Goal: Task Accomplishment & Management: Manage account settings

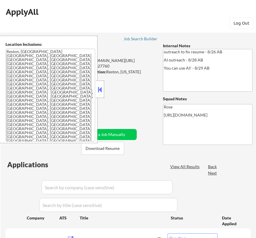
select select ""pending""
click at [100, 90] on button at bounding box center [100, 89] width 6 height 9
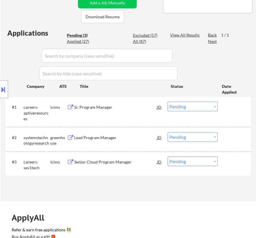
scroll to position [105, 0]
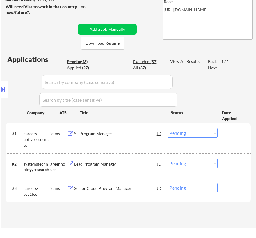
click at [145, 135] on div "Sr. Program Manager" at bounding box center [115, 134] width 83 height 6
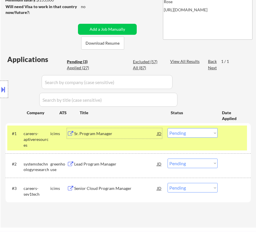
click at [134, 131] on div "Sr. Program Manager" at bounding box center [115, 134] width 83 height 6
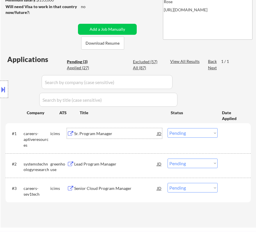
click at [182, 133] on select "Choose an option... Pending Applied Excluded (Questions) Excluded (Expired) Exc…" at bounding box center [192, 133] width 50 height 10
click at [167, 128] on select "Choose an option... Pending Applied Excluded (Questions) Excluded (Expired) Exc…" at bounding box center [192, 133] width 50 height 10
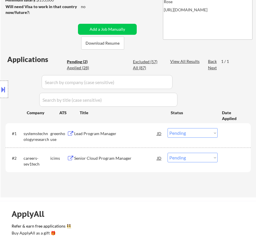
click at [122, 131] on div "Lead Program Manager" at bounding box center [115, 134] width 83 height 6
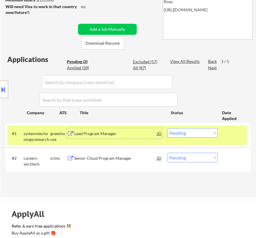
click at [180, 132] on select "Choose an option... Pending Applied Excluded (Questions) Excluded (Expired) Exc…" at bounding box center [192, 133] width 50 height 10
click at [167, 128] on select "Choose an option... Pending Applied Excluded (Questions) Excluded (Expired) Exc…" at bounding box center [192, 133] width 50 height 10
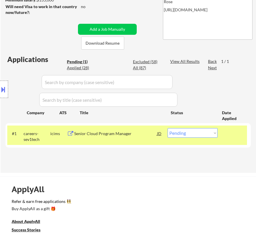
click at [142, 136] on div "Senior Cloud Program Manager" at bounding box center [115, 134] width 83 height 6
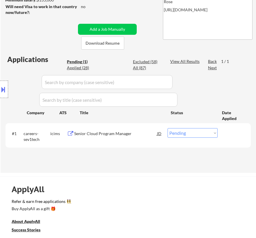
click at [5, 90] on button at bounding box center [3, 90] width 6 height 10
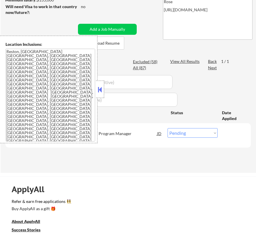
click at [96, 89] on div at bounding box center [100, 89] width 8 height 17
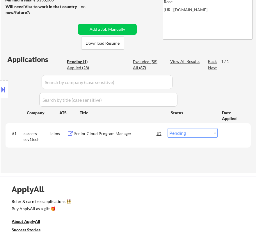
click at [180, 134] on select "Choose an option... Pending Applied Excluded (Questions) Excluded (Expired) Exc…" at bounding box center [192, 133] width 50 height 10
click at [167, 128] on select "Choose an option... Pending Applied Excluded (Questions) Excluded (Expired) Exc…" at bounding box center [192, 133] width 50 height 10
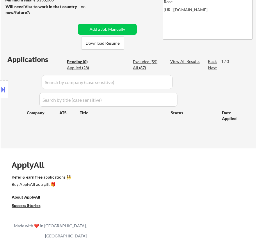
click at [146, 60] on div "Excluded (59)" at bounding box center [147, 62] width 29 height 6
select select ""excluded__expired_""
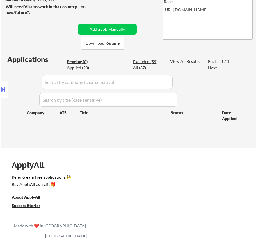
select select ""excluded__bad_match_""
select select ""excluded__salary_""
select select ""excluded__bad_match_""
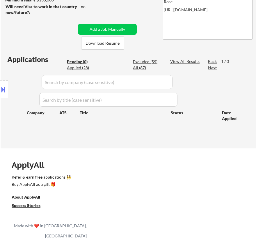
select select ""excluded__bad_match_""
select select ""excluded__location_""
select select ""excluded__bad_match_""
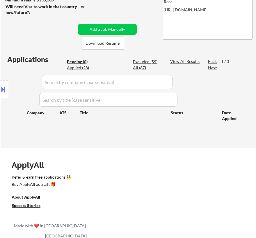
select select ""excluded__expired_""
select select ""excluded__location_""
select select ""excluded__salary_""
select select ""excluded__expired_""
select select ""excluded__bad_match_""
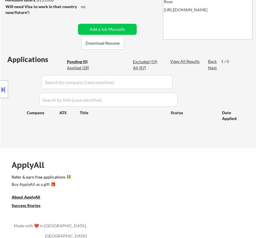
select select ""excluded__expired_""
select select ""excluded__bad_match_""
select select ""excluded__expired_""
select select ""excluded__location_""
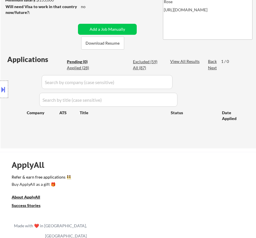
select select ""excluded__expired_""
select select ""excluded__bad_match_""
select select ""excluded__other_""
select select ""excluded__bad_match_""
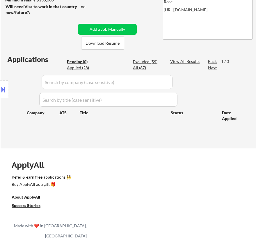
select select ""excluded__bad_match_""
select select ""excluded__expired_""
select select ""excluded__location_""
select select ""excluded__other_""
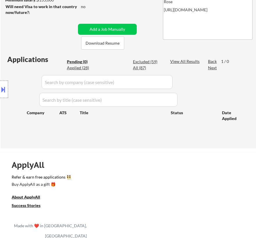
select select ""excluded__bad_match_""
select select ""excluded__expired_""
select select ""excluded__other_""
select select ""excluded__expired_""
select select ""excluded""
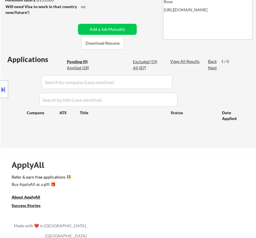
select select ""excluded__other_""
select select ""excluded__expired_""
select select ""excluded__bad_match_""
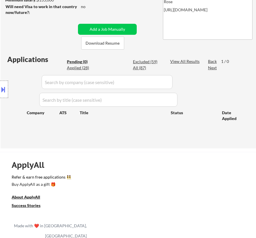
select select ""excluded__expired_""
select select ""excluded__salary_""
select select ""excluded__location_""
select select ""excluded__bad_match_""
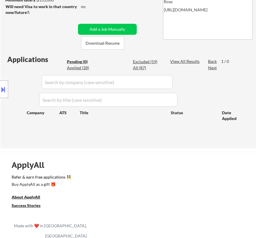
select select ""excluded__expired_""
select select ""excluded""
select select ""excluded__bad_match_""
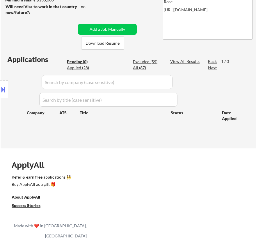
select select ""excluded__expired_""
select select ""excluded__other_""
select select ""excluded__bad_match_""
select select ""excluded__expired_""
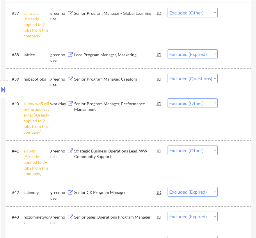
scroll to position [1188, 0]
click at [122, 82] on div "Senior Program Manager, Creators" at bounding box center [115, 80] width 83 height 6
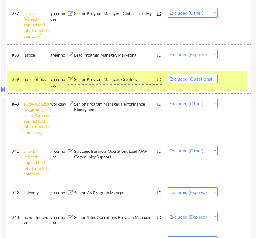
click at [193, 76] on select "Choose an option... Pending Applied Excluded (Questions) Excluded (Expired) Exc…" at bounding box center [192, 79] width 50 height 10
select select ""excluded__expired_""
click at [167, 74] on select "Choose an option... Pending Applied Excluded (Questions) Excluded (Expired) Exc…" at bounding box center [192, 79] width 50 height 10
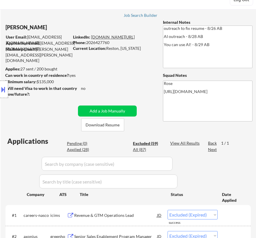
scroll to position [53, 0]
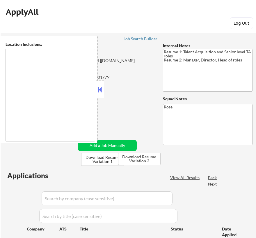
type textarea "[GEOGRAPHIC_DATA], [GEOGRAPHIC_DATA] [GEOGRAPHIC_DATA], [GEOGRAPHIC_DATA] [GEOG…"
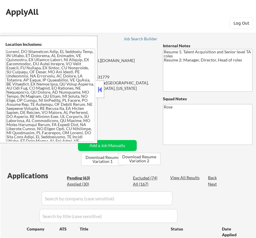
click at [102, 89] on button at bounding box center [100, 89] width 6 height 9
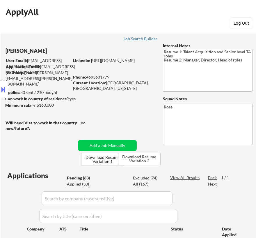
select select ""pending""
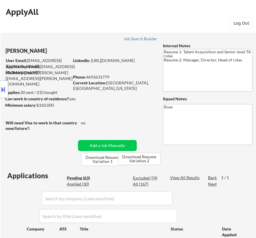
select select ""pending""
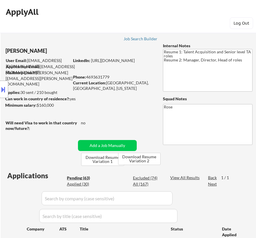
select select ""pending""
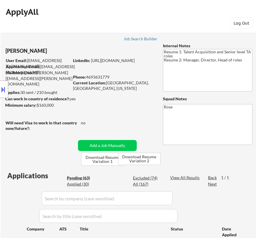
select select ""pending""
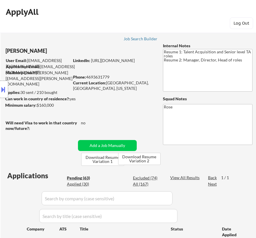
select select ""pending""
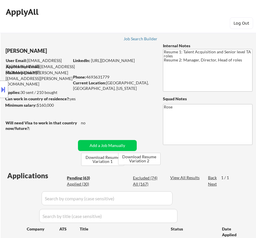
select select ""pending""
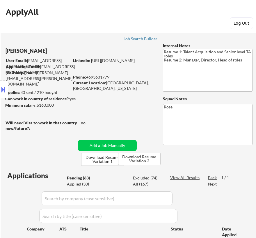
select select ""pending""
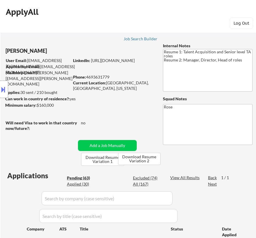
select select ""pending""
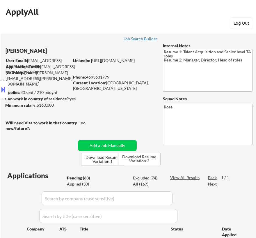
select select ""pending""
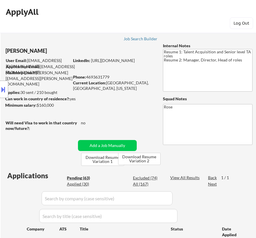
select select ""pending""
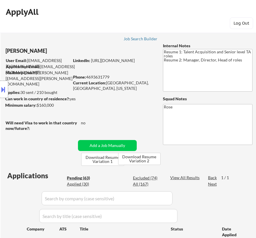
select select ""pending""
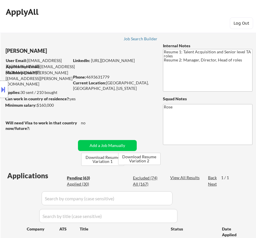
select select ""pending""
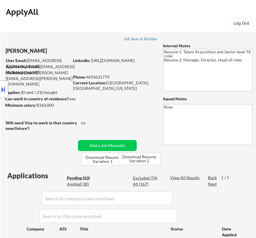
select select ""pending""
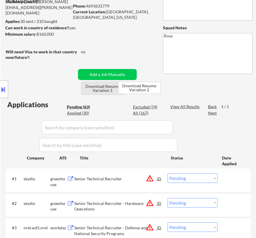
scroll to position [105, 0]
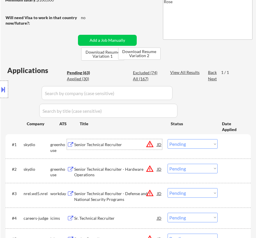
click at [133, 145] on div "Senior Technical Recruiter" at bounding box center [115, 145] width 83 height 6
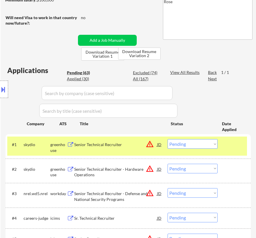
click at [4, 90] on button at bounding box center [3, 90] width 6 height 10
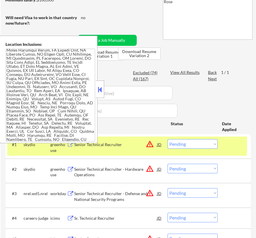
scroll to position [79, 0]
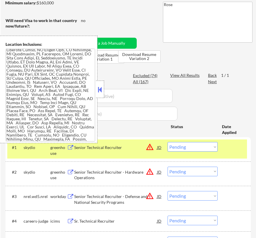
click at [96, 89] on div at bounding box center [100, 89] width 8 height 17
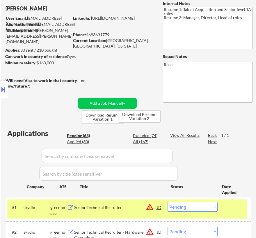
scroll to position [105, 0]
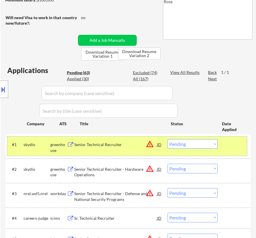
drag, startPoint x: 188, startPoint y: 137, endPoint x: 187, endPoint y: 140, distance: 3.2
click at [188, 137] on div "#1 skydio greenhouse Senior Technical Recruiter JD warning_amber Choose an opti…" at bounding box center [126, 146] width 239 height 19
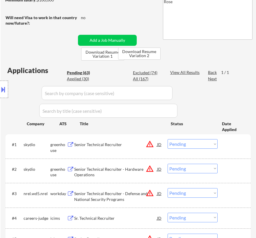
click at [187, 144] on select "Choose an option... Pending Applied Excluded (Questions) Excluded (Expired) Exc…" at bounding box center [192, 144] width 50 height 10
click at [167, 139] on select "Choose an option... Pending Applied Excluded (Questions) Excluded (Expired) Exc…" at bounding box center [192, 144] width 50 height 10
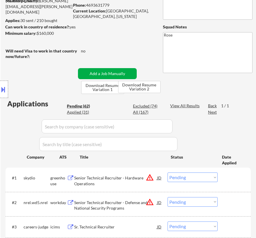
scroll to position [79, 0]
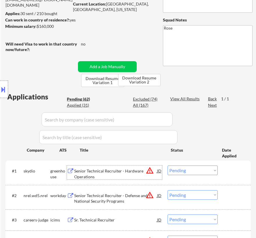
click at [127, 174] on div "Senior Technical Recruiter - Hardware Operations" at bounding box center [115, 173] width 83 height 11
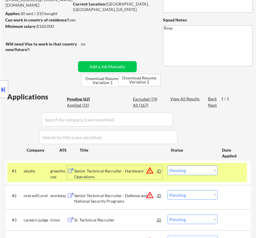
click at [118, 173] on div "Senior Technical Recruiter - Hardware Operations" at bounding box center [115, 173] width 83 height 11
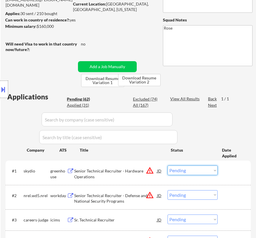
click at [189, 168] on select "Choose an option... Pending Applied Excluded (Questions) Excluded (Expired) Exc…" at bounding box center [192, 171] width 50 height 10
click at [167, 166] on select "Choose an option... Pending Applied Excluded (Questions) Excluded (Expired) Exc…" at bounding box center [192, 171] width 50 height 10
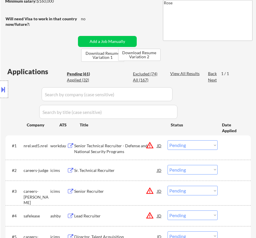
scroll to position [105, 0]
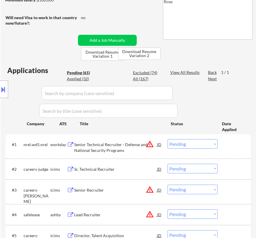
click at [119, 146] on div "Senior Technical Recruiter - Defense and National Security Programs" at bounding box center [115, 147] width 83 height 11
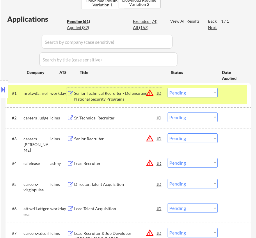
scroll to position [158, 0]
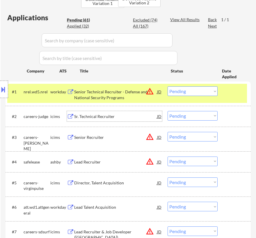
click at [124, 115] on div "Sr. Technical Recruiter" at bounding box center [115, 117] width 83 height 6
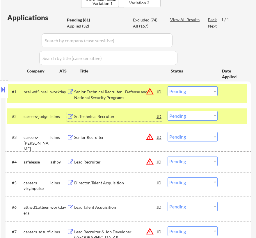
drag, startPoint x: 6, startPoint y: 89, endPoint x: 13, endPoint y: 87, distance: 7.7
click at [6, 88] on button at bounding box center [3, 90] width 6 height 10
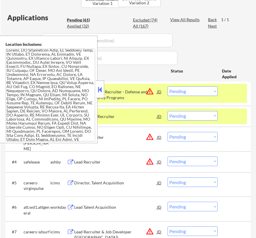
scroll to position [0, 0]
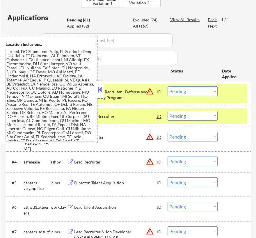
click at [164, 67] on div "Company ATS Title Status Date Applied" at bounding box center [127, 73] width 231 height 14
click at [144, 71] on div "Title" at bounding box center [122, 71] width 85 height 6
click at [100, 89] on button at bounding box center [100, 89] width 6 height 9
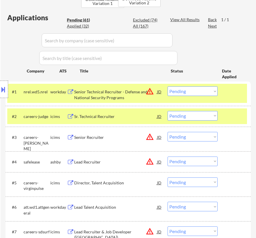
click at [194, 93] on select "Choose an option... Pending Applied Excluded (Questions) Excluded (Expired) Exc…" at bounding box center [192, 92] width 50 height 10
click at [167, 87] on select "Choose an option... Pending Applied Excluded (Questions) Excluded (Expired) Exc…" at bounding box center [192, 92] width 50 height 10
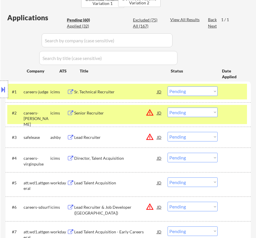
click at [127, 92] on div "Sr. Technical Recruiter" at bounding box center [115, 92] width 83 height 6
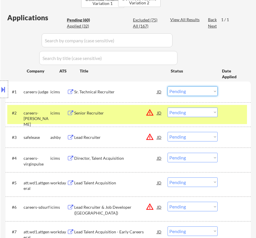
click at [185, 92] on select "Choose an option... Pending Applied Excluded (Questions) Excluded (Expired) Exc…" at bounding box center [192, 92] width 50 height 10
click at [167, 87] on select "Choose an option... Pending Applied Excluded (Questions) Excluded (Expired) Exc…" at bounding box center [192, 92] width 50 height 10
select select ""pending""
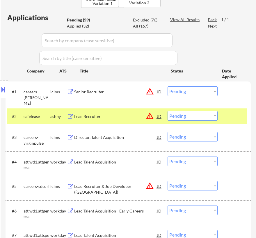
click at [233, 119] on div at bounding box center [235, 116] width 18 height 10
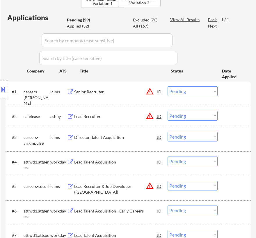
click at [124, 93] on div "Senior Recruiter" at bounding box center [115, 92] width 83 height 6
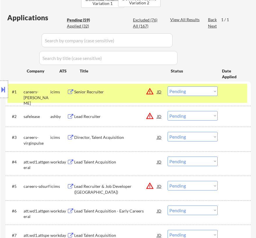
click at [5, 90] on button at bounding box center [3, 90] width 6 height 10
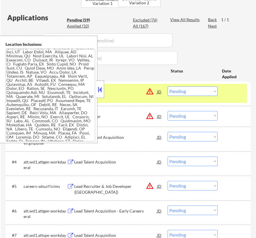
scroll to position [371, 0]
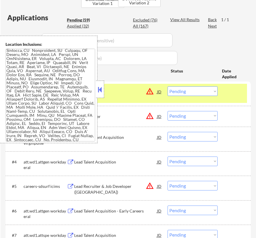
click at [103, 87] on button at bounding box center [100, 89] width 6 height 9
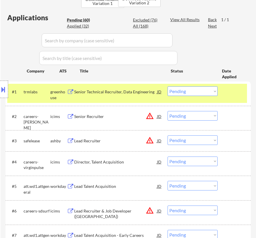
scroll to position [185, 0]
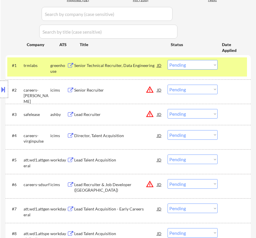
click at [186, 89] on select "Choose an option... Pending Applied Excluded (Questions) Excluded (Expired) Exc…" at bounding box center [192, 90] width 50 height 10
click at [167, 85] on select "Choose an option... Pending Applied Excluded (Questions) Excluded (Expired) Exc…" at bounding box center [192, 90] width 50 height 10
select select ""pending""
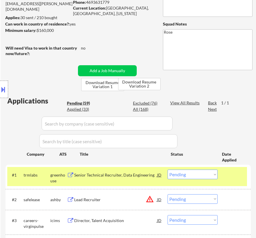
scroll to position [79, 0]
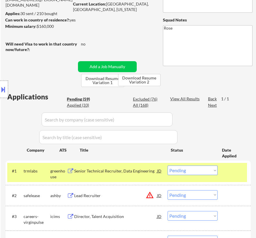
click at [195, 172] on select "Choose an option... Pending Applied Excluded (Questions) Excluded (Expired) Exc…" at bounding box center [192, 171] width 50 height 10
click at [167, 166] on select "Choose an option... Pending Applied Excluded (Questions) Excluded (Expired) Exc…" at bounding box center [192, 171] width 50 height 10
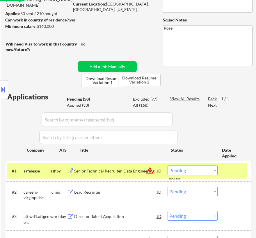
click at [122, 171] on div "Senior Technical Recruiter, Data Engineering" at bounding box center [115, 171] width 83 height 6
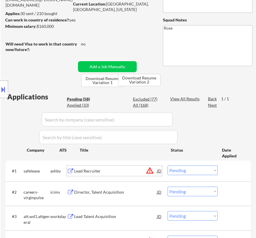
click at [3, 87] on button at bounding box center [3, 90] width 6 height 10
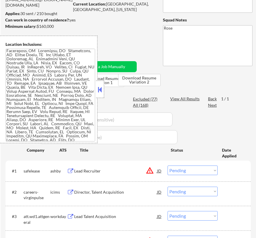
scroll to position [37, 0]
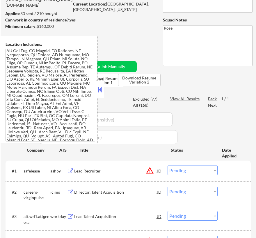
click at [101, 87] on button at bounding box center [100, 89] width 6 height 9
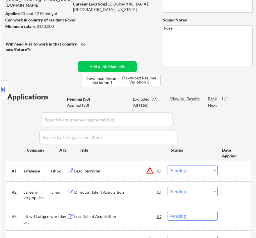
click at [195, 172] on select "Choose an option... Pending Applied Excluded (Questions) Excluded (Expired) Exc…" at bounding box center [192, 171] width 50 height 10
click at [167, 166] on select "Choose an option... Pending Applied Excluded (Questions) Excluded (Expired) Exc…" at bounding box center [192, 171] width 50 height 10
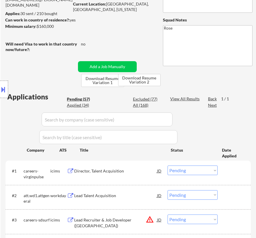
click at [124, 171] on div "Director, Talent Acquisition" at bounding box center [115, 171] width 83 height 6
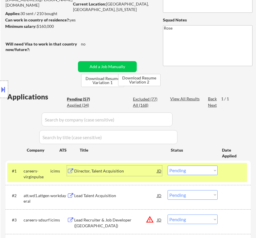
click at [202, 169] on select "Choose an option... Pending Applied Excluded (Questions) Excluded (Expired) Exc…" at bounding box center [192, 171] width 50 height 10
click at [167, 166] on select "Choose an option... Pending Applied Excluded (Questions) Excluded (Expired) Exc…" at bounding box center [192, 171] width 50 height 10
select select ""pending""
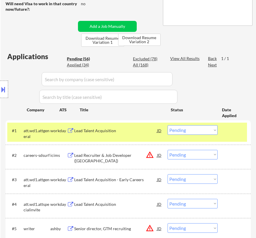
scroll to position [132, 0]
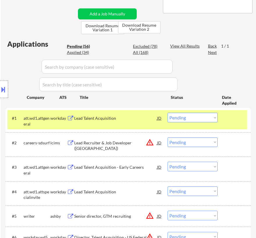
click at [124, 124] on div "#1 att.wd1.attgeneral workday Lead Talent Acquisition JD warning_amber Choose a…" at bounding box center [126, 119] width 239 height 19
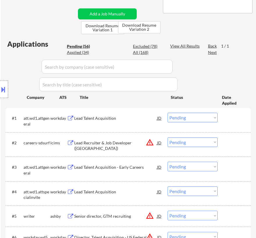
click at [132, 120] on div "Lead Talent Acquisition" at bounding box center [115, 119] width 83 height 6
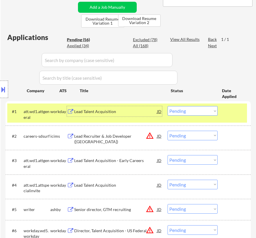
scroll to position [158, 0]
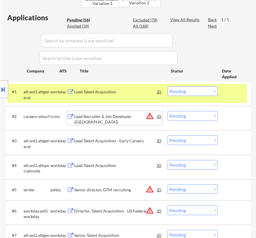
click at [132, 122] on div "Lead Recruiter & Job Developer (Imperial Valley)" at bounding box center [115, 119] width 83 height 11
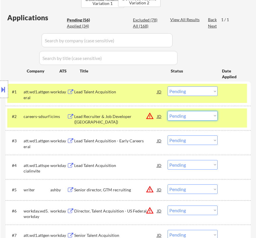
click at [191, 114] on select "Choose an option... Pending Applied Excluded (Questions) Excluded (Expired) Exc…" at bounding box center [192, 116] width 50 height 10
click at [167, 111] on select "Choose an option... Pending Applied Excluded (Questions) Excluded (Expired) Exc…" at bounding box center [192, 116] width 50 height 10
select select ""pending""
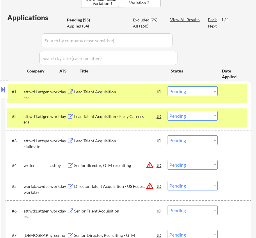
click at [125, 121] on div "Lead Talent Acquisition - Early Careers" at bounding box center [115, 116] width 83 height 10
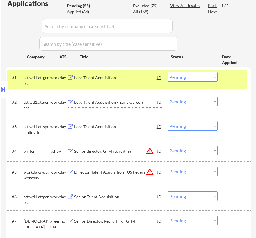
scroll to position [185, 0]
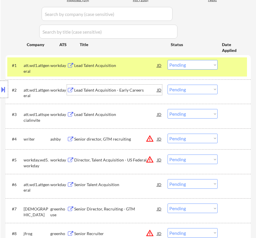
click at [142, 116] on div "Lead Talent Acquisition" at bounding box center [115, 115] width 83 height 6
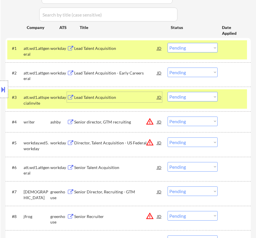
scroll to position [211, 0]
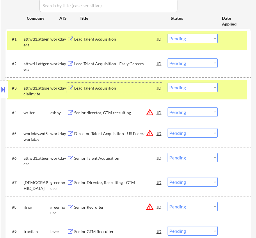
click at [133, 125] on div "#5 workday.wd5.workday workday Director, Talent Acquisition - US Federal JD war…" at bounding box center [128, 135] width 245 height 25
click at [136, 116] on div "Senior director, GTM recruiting" at bounding box center [115, 112] width 83 height 10
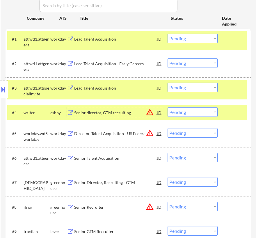
click at [6, 87] on div at bounding box center [4, 89] width 8 height 17
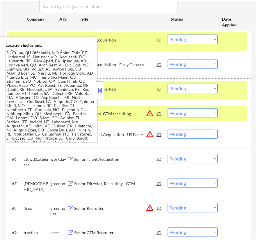
scroll to position [102, 0]
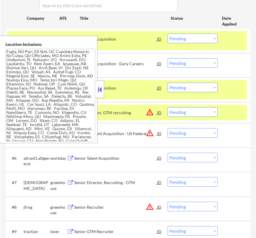
click at [102, 93] on button at bounding box center [100, 89] width 6 height 9
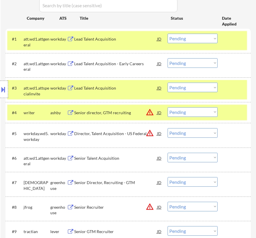
click at [192, 112] on select "Choose an option... Pending Applied Excluded (Questions) Excluded (Expired) Exc…" at bounding box center [192, 112] width 50 height 10
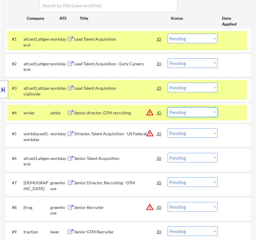
click at [190, 112] on select "Choose an option... Pending Applied Excluded (Questions) Excluded (Expired) Exc…" at bounding box center [192, 112] width 50 height 10
click at [167, 107] on select "Choose an option... Pending Applied Excluded (Questions) Excluded (Expired) Exc…" at bounding box center [192, 112] width 50 height 10
select select ""pending""
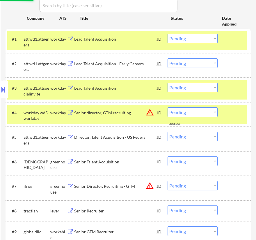
click at [228, 42] on div at bounding box center [235, 39] width 18 height 10
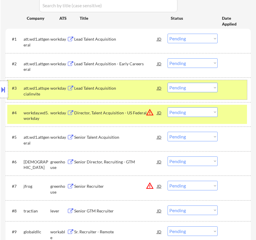
click at [232, 85] on div at bounding box center [235, 88] width 18 height 10
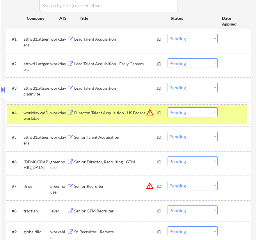
click at [232, 112] on div at bounding box center [235, 112] width 18 height 10
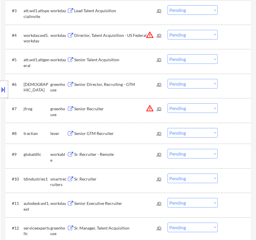
scroll to position [290, 0]
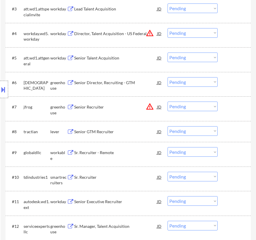
click at [118, 79] on div "Senior Director, Recruiting - GTM" at bounding box center [115, 82] width 83 height 10
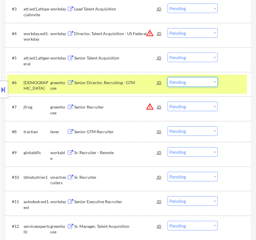
click at [208, 82] on select "Choose an option... Pending Applied Excluded (Questions) Excluded (Expired) Exc…" at bounding box center [192, 82] width 50 height 10
click at [167, 77] on select "Choose an option... Pending Applied Excluded (Questions) Excluded (Expired) Exc…" at bounding box center [192, 82] width 50 height 10
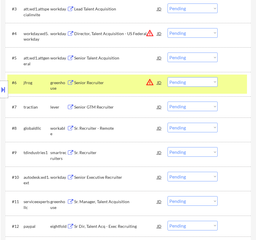
click at [126, 84] on div "Senior Recruiter" at bounding box center [115, 83] width 83 height 6
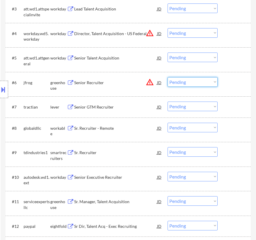
click at [190, 80] on select "Choose an option... Pending Applied Excluded (Questions) Excluded (Expired) Exc…" at bounding box center [192, 82] width 50 height 10
click at [167, 77] on select "Choose an option... Pending Applied Excluded (Questions) Excluded (Expired) Exc…" at bounding box center [192, 82] width 50 height 10
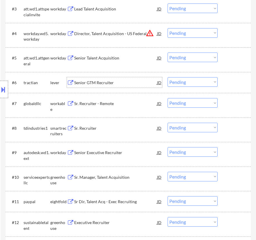
click at [131, 84] on div "Senior GTM Recruiter" at bounding box center [115, 83] width 83 height 6
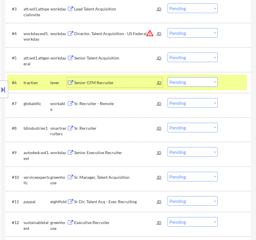
click at [198, 84] on select "Choose an option... Pending Applied Excluded (Questions) Excluded (Expired) Exc…" at bounding box center [192, 82] width 50 height 10
click at [167, 77] on select "Choose an option... Pending Applied Excluded (Questions) Excluded (Expired) Exc…" at bounding box center [192, 82] width 50 height 10
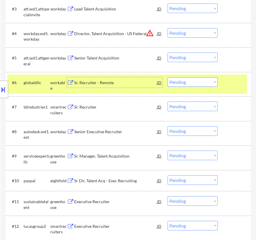
click at [118, 80] on div "Sr. Recruiter - Remote" at bounding box center [115, 83] width 83 height 6
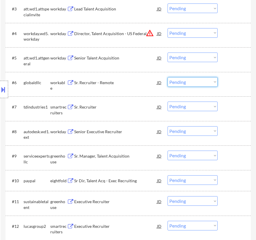
click at [196, 84] on select "Choose an option... Pending Applied Excluded (Questions) Excluded (Expired) Exc…" at bounding box center [192, 82] width 50 height 10
click at [167, 77] on select "Choose an option... Pending Applied Excluded (Questions) Excluded (Expired) Exc…" at bounding box center [192, 82] width 50 height 10
select select ""pending""
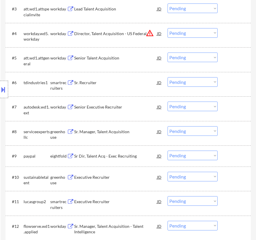
click at [148, 80] on div "Sr. Recruiter" at bounding box center [115, 83] width 83 height 6
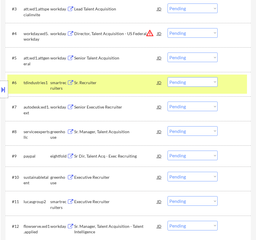
select select ""pending""
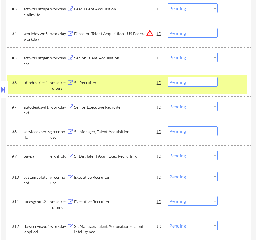
select select ""pending""
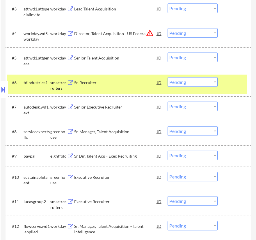
select select ""pending""
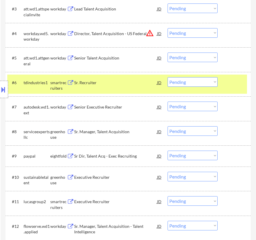
select select ""pending""
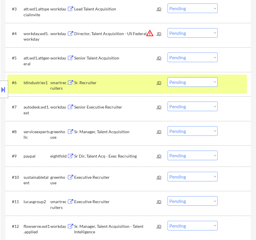
select select ""pending""
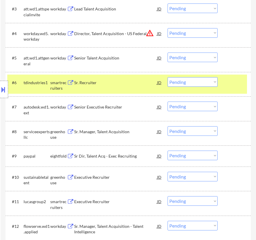
select select ""pending""
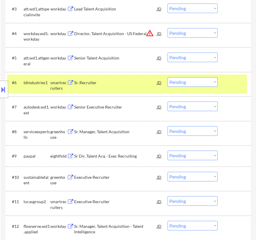
select select ""pending""
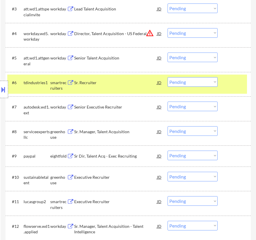
select select ""pending""
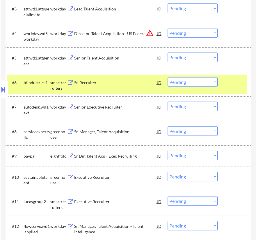
select select ""pending""
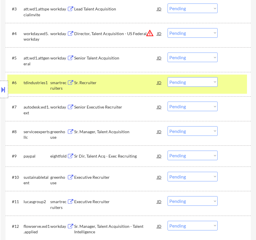
select select ""pending""
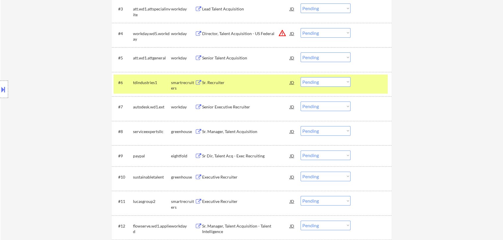
select select ""pending""
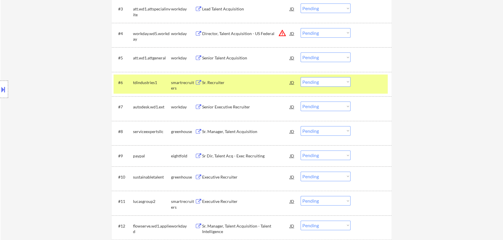
select select ""pending""
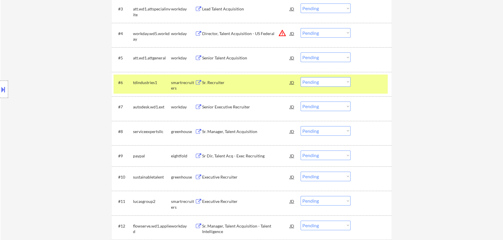
select select ""pending""
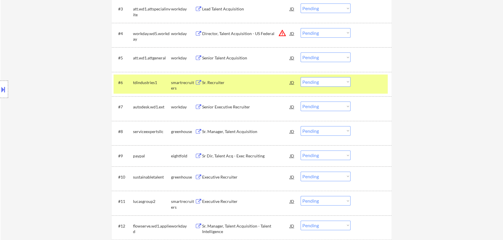
select select ""pending""
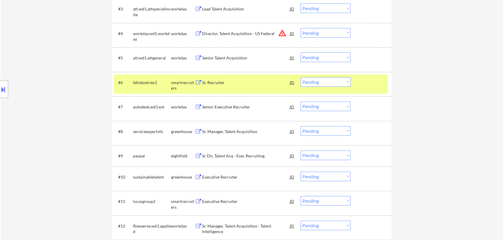
select select ""pending""
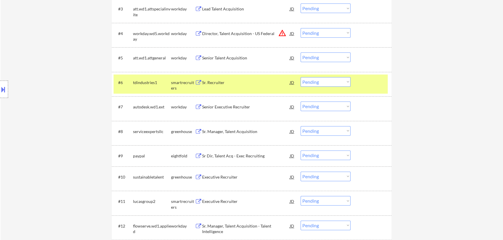
select select ""pending""
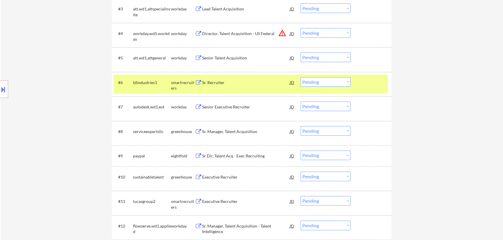
select select ""pending""
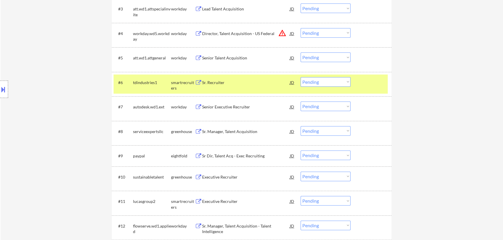
select select ""pending""
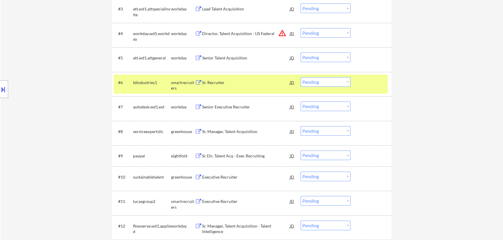
select select ""pending""
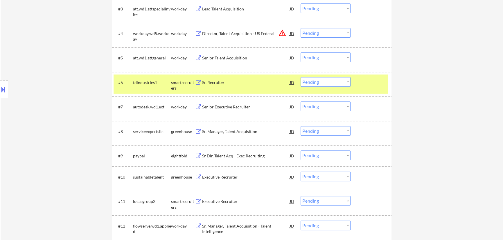
select select ""pending""
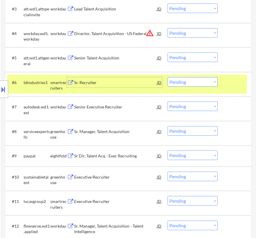
click at [134, 83] on div "Sr. Recruiter" at bounding box center [115, 83] width 83 height 6
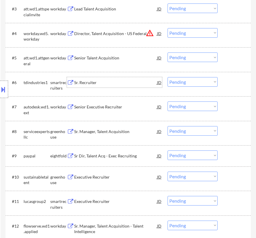
click at [195, 82] on select "Choose an option... Pending Applied Excluded (Questions) Excluded (Expired) Exc…" at bounding box center [192, 82] width 50 height 10
click at [167, 77] on select "Choose an option... Pending Applied Excluded (Questions) Excluded (Expired) Exc…" at bounding box center [192, 82] width 50 height 10
select select ""pending""
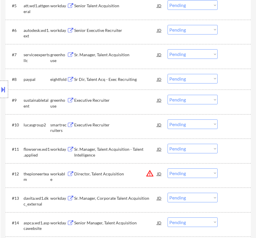
scroll to position [343, 0]
click at [123, 49] on div "Sr. Manager, Talent Acquisition" at bounding box center [115, 54] width 83 height 10
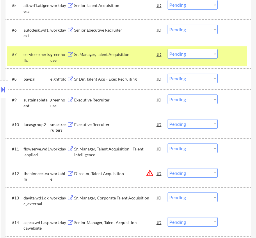
drag, startPoint x: 6, startPoint y: 90, endPoint x: 14, endPoint y: 86, distance: 9.0
click at [6, 89] on button at bounding box center [3, 90] width 6 height 10
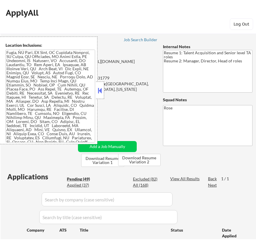
scroll to position [0, 0]
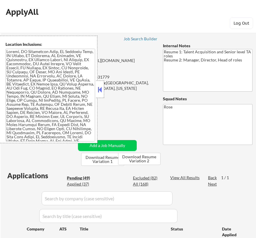
click at [101, 89] on button at bounding box center [100, 89] width 6 height 9
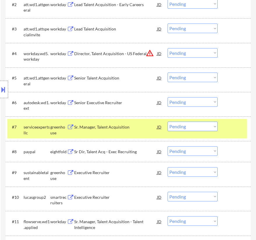
scroll to position [317, 0]
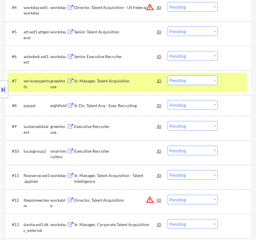
click at [126, 84] on div "Sr. Manager, Talent Acquisition" at bounding box center [115, 81] width 83 height 10
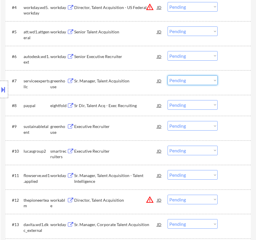
click at [188, 78] on select "Choose an option... Pending Applied Excluded (Questions) Excluded (Expired) Exc…" at bounding box center [192, 81] width 50 height 10
click at [167, 76] on select "Choose an option... Pending Applied Excluded (Questions) Excluded (Expired) Exc…" at bounding box center [192, 81] width 50 height 10
select select ""pending""
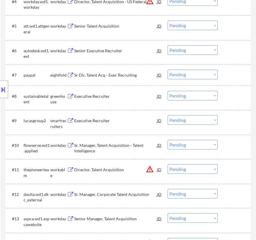
scroll to position [290, 0]
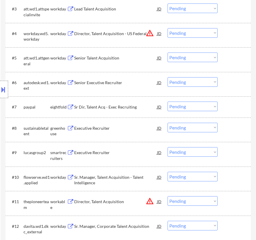
click at [104, 131] on div "Executive Recruiter" at bounding box center [115, 128] width 83 height 10
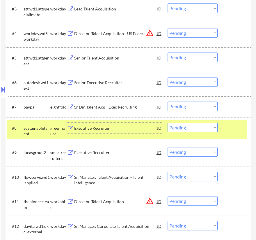
click at [179, 128] on select "Choose an option... Pending Applied Excluded (Questions) Excluded (Expired) Exc…" at bounding box center [192, 128] width 50 height 10
click at [167, 123] on select "Choose an option... Pending Applied Excluded (Questions) Excluded (Expired) Exc…" at bounding box center [192, 128] width 50 height 10
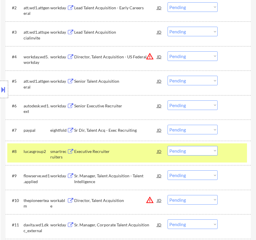
scroll to position [317, 0]
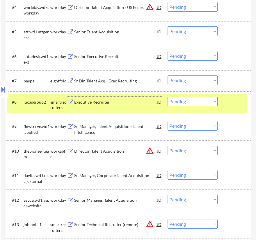
click at [138, 105] on div "Executive Recruiter" at bounding box center [115, 102] width 83 height 6
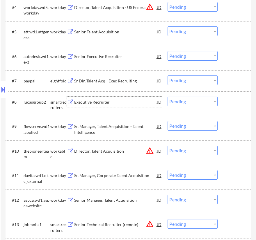
click at [195, 102] on select "Choose an option... Pending Applied Excluded (Questions) Excluded (Expired) Exc…" at bounding box center [192, 102] width 50 height 10
click at [167, 97] on select "Choose an option... Pending Applied Excluded (Questions) Excluded (Expired) Exc…" at bounding box center [192, 102] width 50 height 10
select select ""pending""
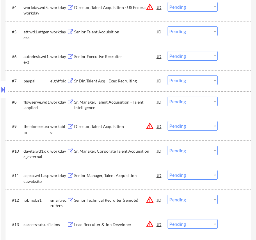
click at [134, 84] on div "Sr Dir, Talent Acq - Exec Recruiting" at bounding box center [115, 81] width 83 height 10
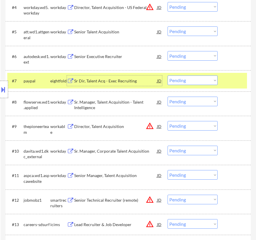
click at [3, 89] on button at bounding box center [3, 90] width 6 height 10
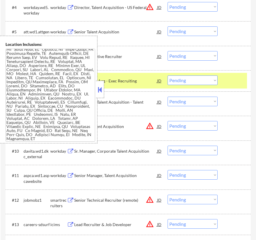
scroll to position [588, 0]
click at [99, 89] on button at bounding box center [100, 89] width 6 height 9
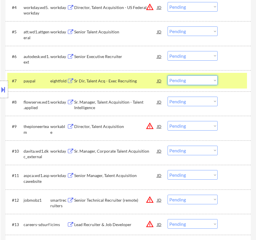
click at [189, 78] on select "Choose an option... Pending Applied Excluded (Questions) Excluded (Expired) Exc…" at bounding box center [192, 81] width 50 height 10
click at [167, 76] on select "Choose an option... Pending Applied Excluded (Questions) Excluded (Expired) Exc…" at bounding box center [192, 81] width 50 height 10
select select ""pending""
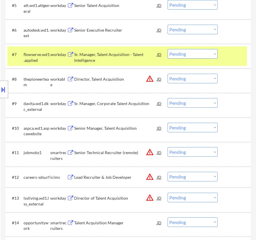
scroll to position [369, 0]
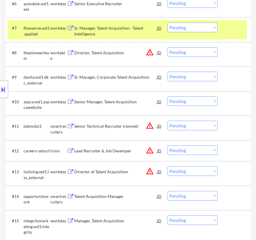
click at [129, 61] on div "#8 thepioneerteam workable Director, Talent Acquisition JD warning_amber Choose…" at bounding box center [126, 54] width 239 height 19
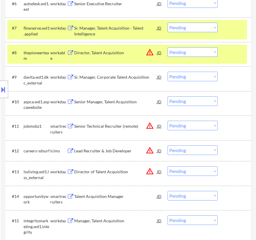
click at [128, 55] on div "Director, Talent Acquisition" at bounding box center [115, 52] width 83 height 10
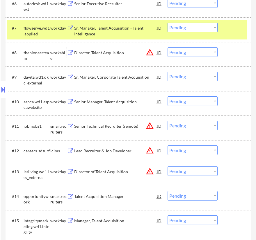
click at [4, 87] on button at bounding box center [3, 90] width 6 height 10
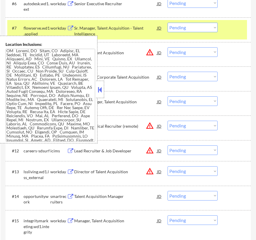
scroll to position [428, 0]
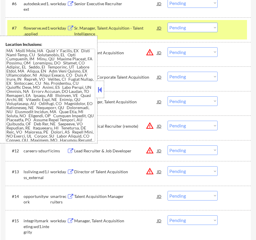
drag, startPoint x: 98, startPoint y: 87, endPoint x: 104, endPoint y: 85, distance: 6.5
click at [99, 87] on button at bounding box center [100, 89] width 6 height 9
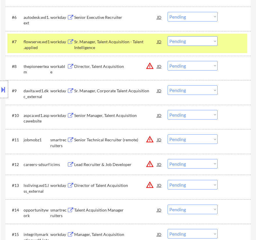
scroll to position [343, 0]
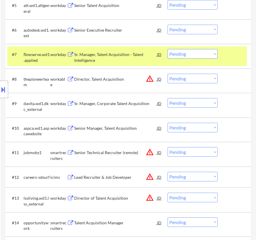
click at [234, 57] on div at bounding box center [235, 54] width 18 height 10
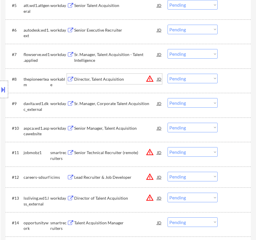
click at [121, 79] on div "Director, Talent Acquisition" at bounding box center [115, 79] width 83 height 6
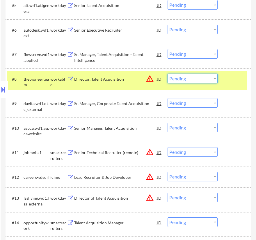
click at [198, 78] on select "Choose an option... Pending Applied Excluded (Questions) Excluded (Expired) Exc…" at bounding box center [192, 79] width 50 height 10
click at [167, 74] on select "Choose an option... Pending Applied Excluded (Questions) Excluded (Expired) Exc…" at bounding box center [192, 79] width 50 height 10
select select ""pending""
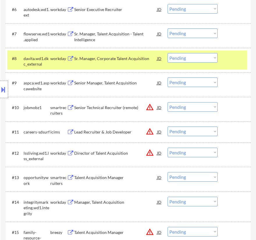
scroll to position [369, 0]
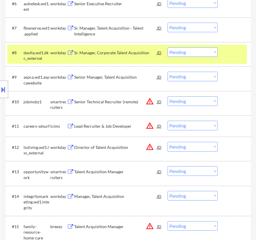
click at [123, 103] on div "Senior Technical Recruiter (remote)" at bounding box center [115, 102] width 83 height 6
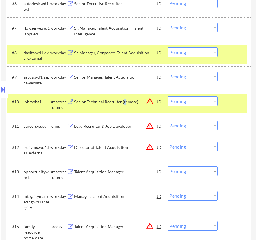
click at [196, 100] on select "Choose an option... Pending Applied Excluded (Questions) Excluded (Expired) Exc…" at bounding box center [192, 101] width 50 height 10
click at [167, 96] on select "Choose an option... Pending Applied Excluded (Questions) Excluded (Expired) Exc…" at bounding box center [192, 101] width 50 height 10
select select ""pending""
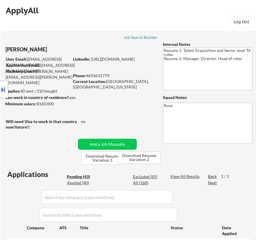
scroll to position [0, 0]
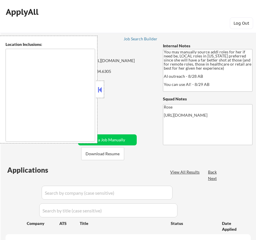
type textarea "[GEOGRAPHIC_DATA], [GEOGRAPHIC_DATA] [GEOGRAPHIC_DATA], [GEOGRAPHIC_DATA] [GEOG…"
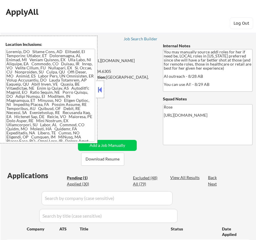
select select ""pending""
click at [103, 87] on div at bounding box center [100, 89] width 8 height 17
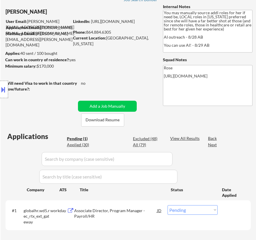
scroll to position [26, 0]
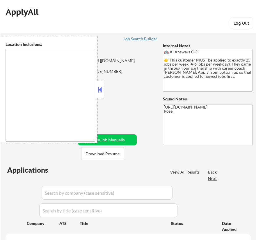
type textarea "Etobicoke, ON Scarborough, ON North York, ON Mississauga, ON Markham, ON Vaugha…"
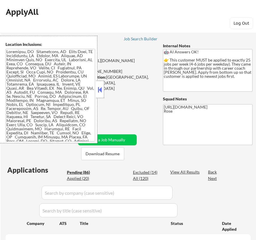
click at [99, 87] on button at bounding box center [100, 89] width 6 height 9
click at [102, 87] on button at bounding box center [100, 89] width 6 height 9
select select ""pending""
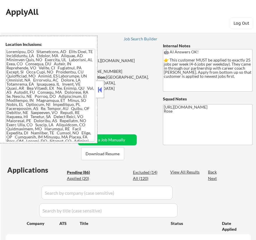
select select ""pending""
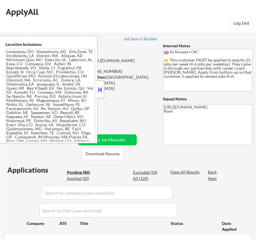
select select ""pending""
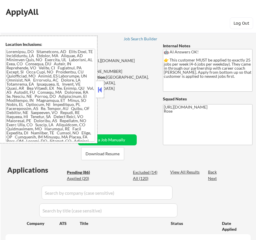
select select ""pending""
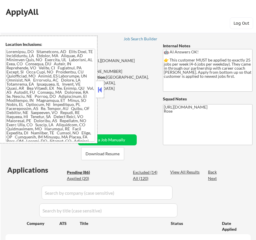
select select ""pending""
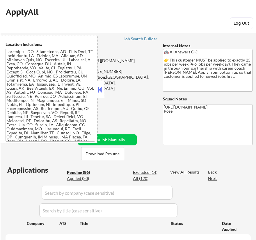
select select ""pending""
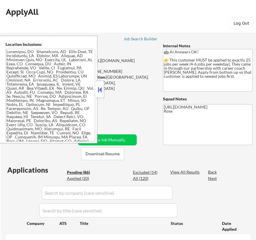
select select ""pending""
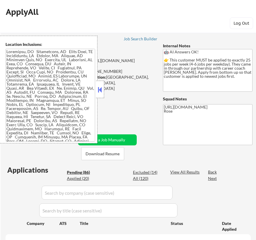
select select ""pending""
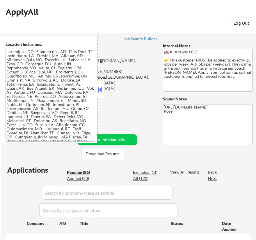
select select ""pending""
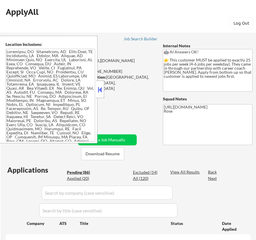
select select ""pending""
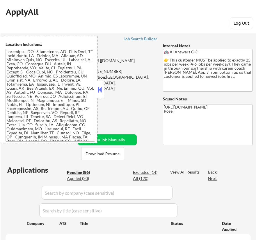
select select ""pending""
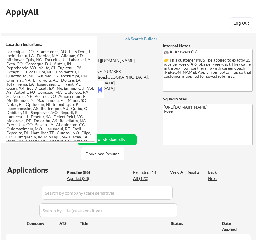
select select ""pending""
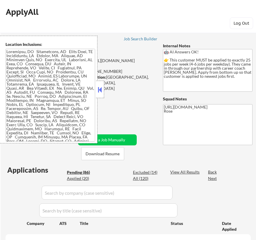
select select ""pending""
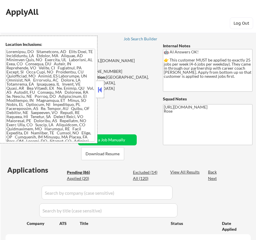
select select ""pending""
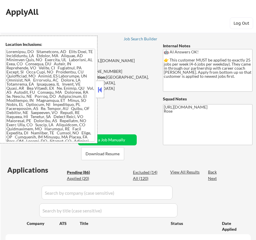
select select ""pending""
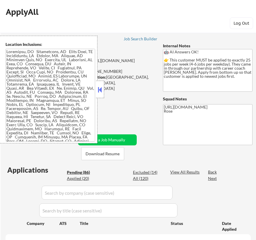
select select ""pending""
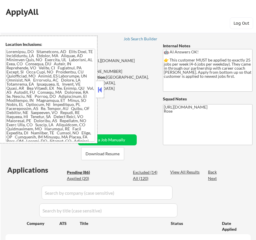
select select ""pending""
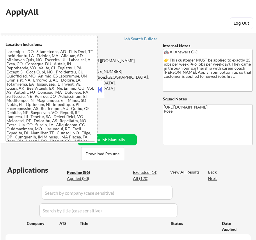
select select ""pending""
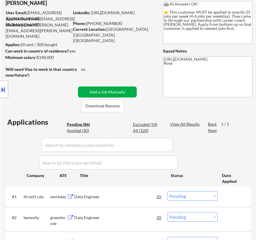
scroll to position [79, 0]
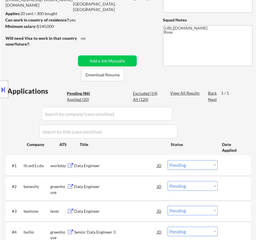
click at [164, 43] on textarea "https://docs.google.com/spreadsheets/d/1vE-qqKKmqIMZrTjrm-23zvRwKgB0PKViMMreZTa…" at bounding box center [207, 45] width 89 height 41
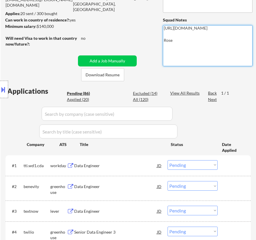
type textarea "https://docs.google.com/spreadsheets/d/1vE-qqKKmqIMZrTjrm-23zvRwKgB0PKViMMreZTa…"
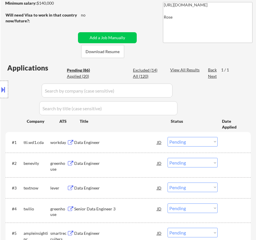
scroll to position [105, 0]
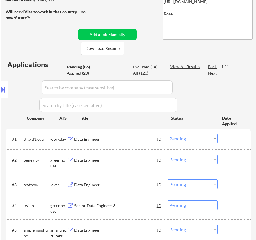
click at [121, 140] on div "Data Engineer" at bounding box center [115, 140] width 83 height 6
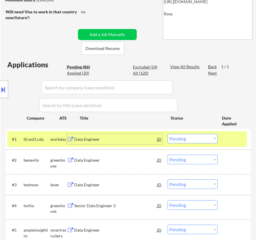
click at [154, 141] on div "Data Engineer" at bounding box center [115, 140] width 83 height 6
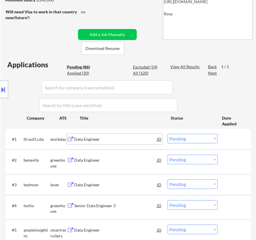
drag, startPoint x: 199, startPoint y: 139, endPoint x: 199, endPoint y: 143, distance: 4.1
click at [199, 139] on select "Choose an option... Pending Applied Excluded (Questions) Excluded (Expired) Exc…" at bounding box center [192, 139] width 50 height 10
click at [167, 134] on select "Choose an option... Pending Applied Excluded (Questions) Excluded (Expired) Exc…" at bounding box center [192, 139] width 50 height 10
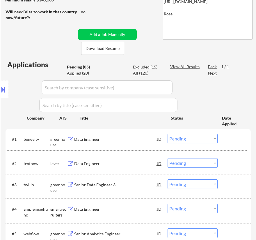
click at [140, 146] on div "#1 benevity greenhouse Data Engineer JD Choose an option... Pending Applied Exc…" at bounding box center [126, 140] width 239 height 19
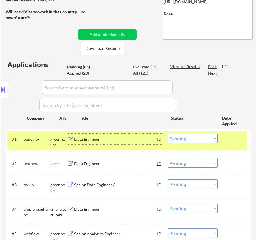
click at [129, 141] on div "Data Engineer" at bounding box center [115, 140] width 83 height 6
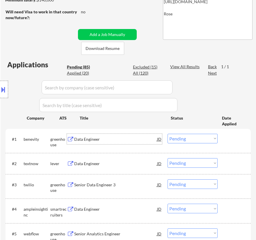
click at [199, 137] on select "Choose an option... Pending Applied Excluded (Questions) Excluded (Expired) Exc…" at bounding box center [192, 139] width 50 height 10
click at [167, 134] on select "Choose an option... Pending Applied Excluded (Questions) Excluded (Expired) Exc…" at bounding box center [192, 139] width 50 height 10
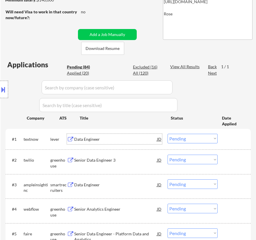
click at [136, 143] on div "Data Engineer" at bounding box center [115, 139] width 83 height 10
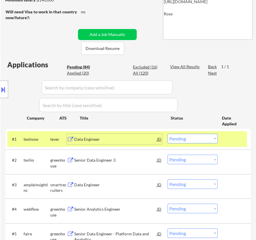
click at [183, 136] on select "Choose an option... Pending Applied Excluded (Questions) Excluded (Expired) Exc…" at bounding box center [192, 139] width 50 height 10
click at [167, 134] on select "Choose an option... Pending Applied Excluded (Questions) Excluded (Expired) Exc…" at bounding box center [192, 139] width 50 height 10
select select ""pending""
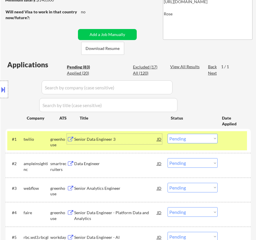
click at [130, 141] on div "Senior Data Engineer 3" at bounding box center [115, 140] width 83 height 6
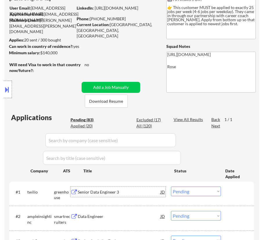
scroll to position [0, 0]
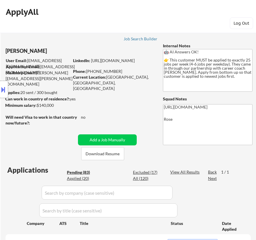
select select ""pending""
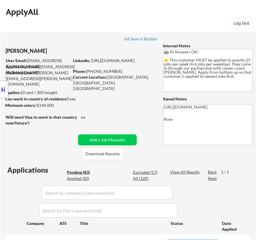
select select ""pending""
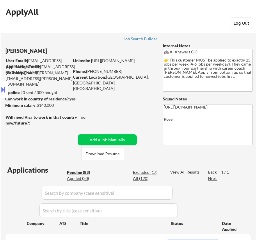
select select ""pending""
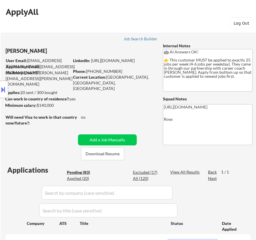
select select ""pending""
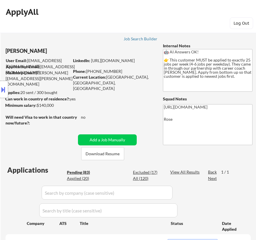
select select ""pending""
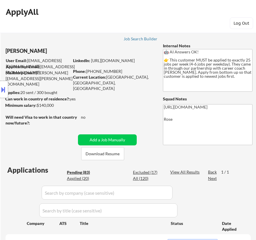
select select ""pending""
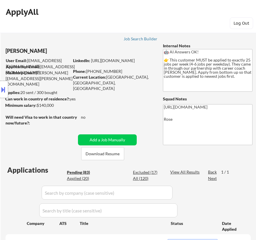
select select ""pending""
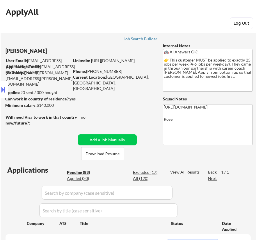
select select ""pending""
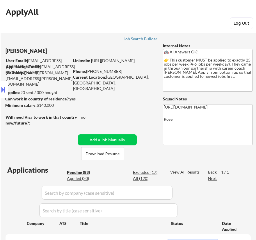
select select ""pending""
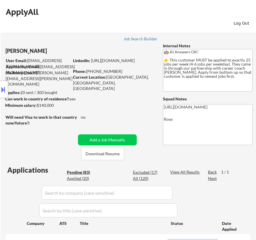
select select ""pending""
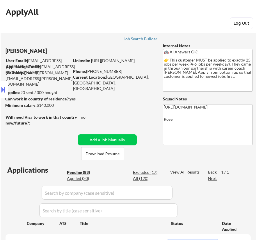
select select ""pending""
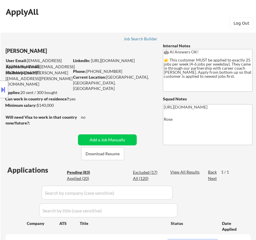
select select ""pending""
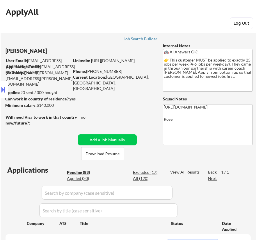
select select ""pending""
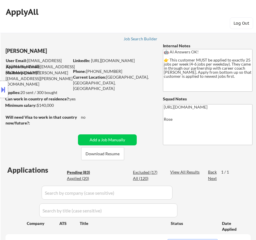
select select ""pending""
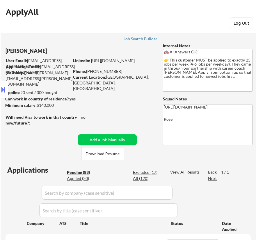
select select ""pending""
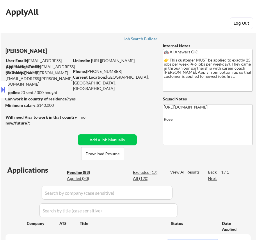
select select ""pending""
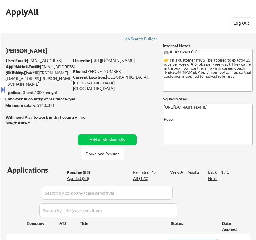
select select ""pending""
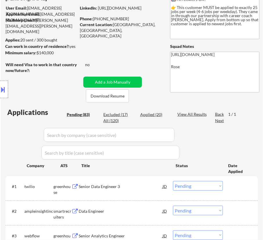
scroll to position [79, 0]
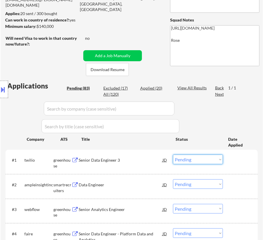
click at [186, 159] on select "Choose an option... Pending Applied Excluded (Questions) Excluded (Expired) Exc…" at bounding box center [198, 160] width 50 height 10
click at [173, 155] on select "Choose an option... Pending Applied Excluded (Questions) Excluded (Expired) Exc…" at bounding box center [198, 160] width 50 height 10
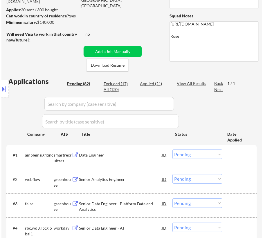
scroll to position [105, 0]
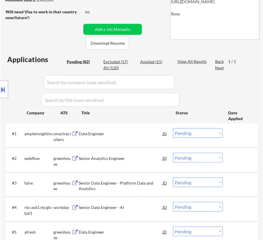
click at [121, 135] on div "Data Engineer" at bounding box center [121, 134] width 84 height 6
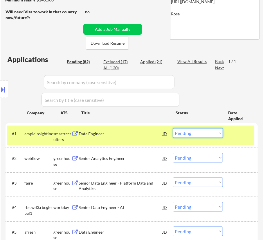
click at [192, 131] on select "Choose an option... Pending Applied Excluded (Questions) Excluded (Expired) Exc…" at bounding box center [198, 133] width 50 height 10
click at [173, 128] on select "Choose an option... Pending Applied Excluded (Questions) Excluded (Expired) Exc…" at bounding box center [198, 133] width 50 height 10
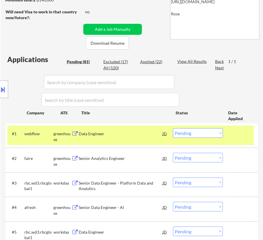
click at [140, 132] on div "Data Engineer" at bounding box center [121, 134] width 84 height 6
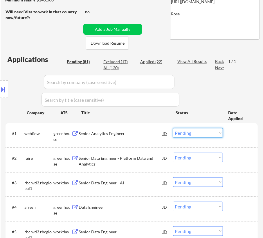
click at [199, 133] on select "Choose an option... Pending Applied Excluded (Questions) Excluded (Expired) Exc…" at bounding box center [198, 133] width 50 height 10
click at [173, 128] on select "Choose an option... Pending Applied Excluded (Questions) Excluded (Expired) Exc…" at bounding box center [198, 133] width 50 height 10
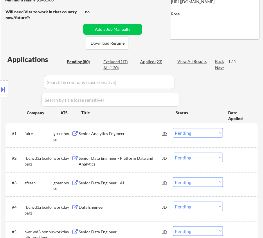
click at [126, 134] on div "Senior Analytics Engineer" at bounding box center [121, 134] width 84 height 6
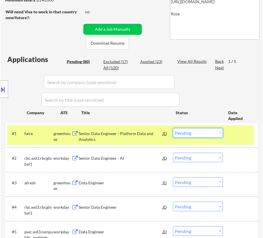
click at [189, 132] on select "Choose an option... Pending Applied Excluded (Questions) Excluded (Expired) Exc…" at bounding box center [198, 133] width 50 height 10
click at [173, 128] on select "Choose an option... Pending Applied Excluded (Questions) Excluded (Expired) Exc…" at bounding box center [198, 133] width 50 height 10
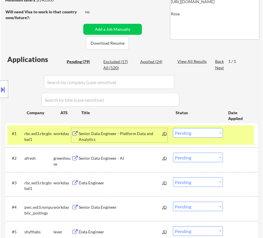
click at [140, 131] on div "Senior Data Engineer - Platform Data and Analytics" at bounding box center [121, 136] width 84 height 11
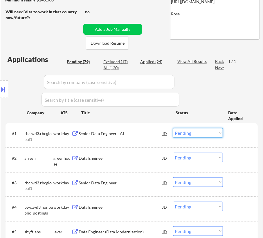
drag, startPoint x: 191, startPoint y: 133, endPoint x: 189, endPoint y: 136, distance: 3.3
click at [191, 133] on select "Choose an option... Pending Applied Excluded (Questions) Excluded (Expired) Exc…" at bounding box center [198, 133] width 50 height 10
click at [173, 128] on select "Choose an option... Pending Applied Excluded (Questions) Excluded (Expired) Exc…" at bounding box center [198, 133] width 50 height 10
select select ""pending""
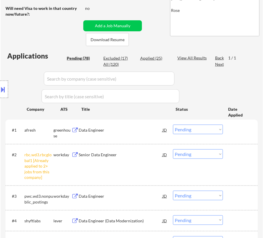
scroll to position [132, 0]
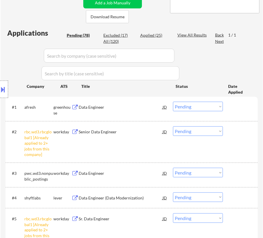
click at [181, 132] on select "Choose an option... Pending Applied Excluded (Questions) Excluded (Expired) Exc…" at bounding box center [198, 132] width 50 height 10
click at [173, 127] on select "Choose an option... Pending Applied Excluded (Questions) Excluded (Expired) Exc…" at bounding box center [198, 132] width 50 height 10
select select ""pending""
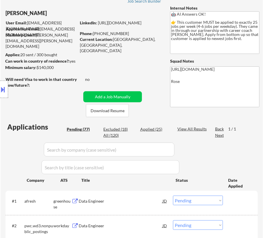
scroll to position [26, 0]
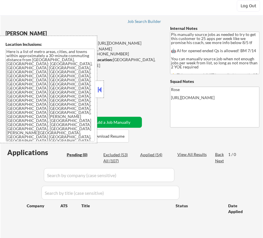
scroll to position [26, 0]
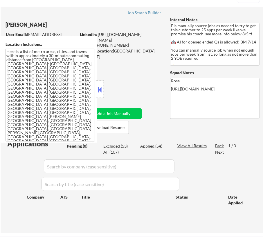
click at [99, 88] on button at bounding box center [100, 89] width 6 height 9
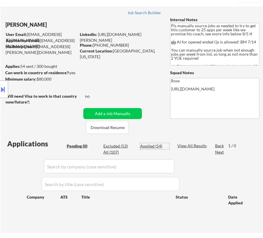
click at [150, 145] on div "Applied (54)" at bounding box center [154, 146] width 29 height 6
select select ""applied""
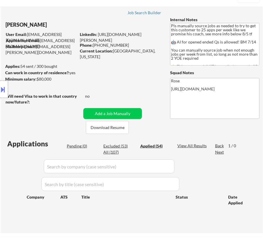
select select ""applied""
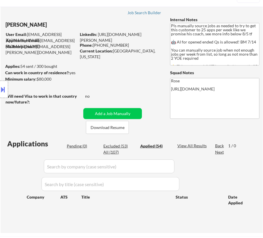
select select ""applied""
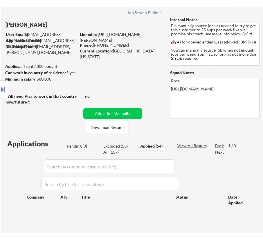
select select ""applied""
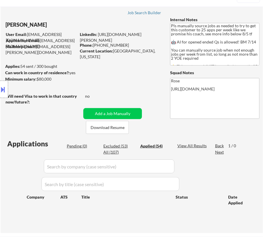
select select ""applied""
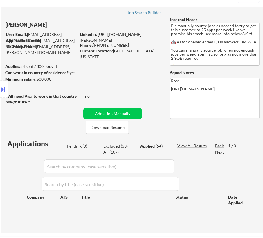
select select ""applied""
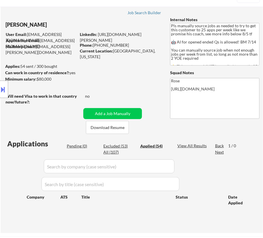
select select ""applied""
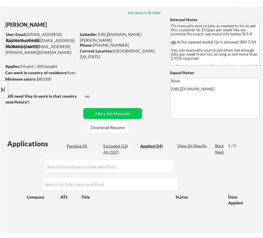
select select ""applied""
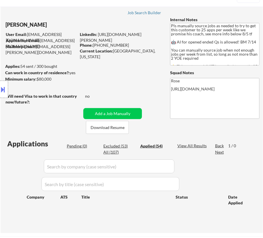
select select ""applied""
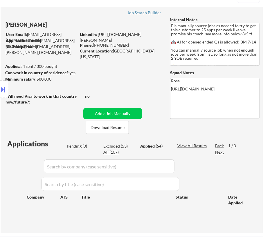
select select ""applied""
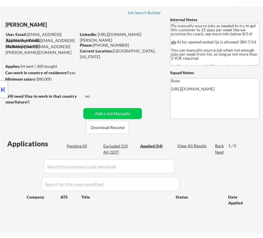
select select ""applied""
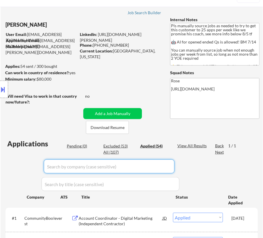
click at [166, 166] on input "input" at bounding box center [109, 167] width 131 height 14
paste input "junipersquare/"
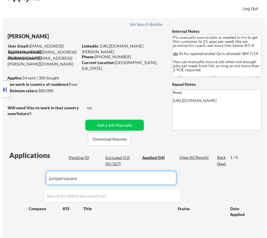
scroll to position [53, 0]
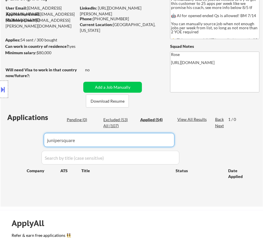
type input "junipersquare"
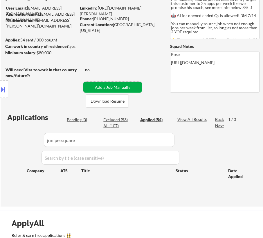
click at [118, 85] on button "Add a Job Manually" at bounding box center [112, 87] width 59 height 11
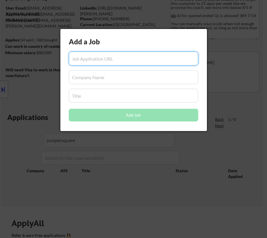
click at [110, 60] on input "input" at bounding box center [134, 59] width 130 height 14
paste input "[URL][DOMAIN_NAME]"
type input "[URL][DOMAIN_NAME]"
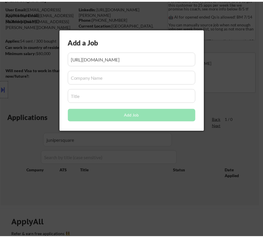
scroll to position [0, 0]
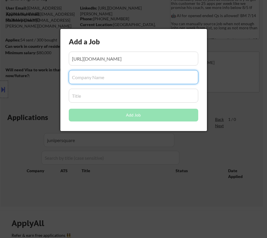
click at [86, 78] on input "input" at bounding box center [134, 77] width 130 height 14
paste input "junipersquare"
type input "junipersquare"
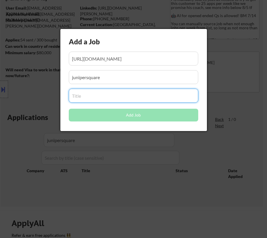
click at [82, 96] on input "input" at bounding box center [134, 96] width 130 height 14
paste input "Field Marketing Associate"
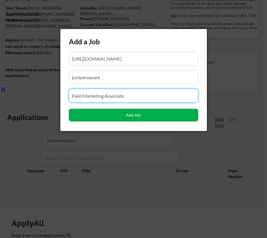
type input "Field Marketing Associate"
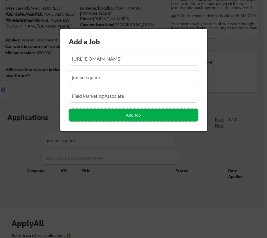
click at [138, 114] on button "Add Job" at bounding box center [134, 115] width 130 height 13
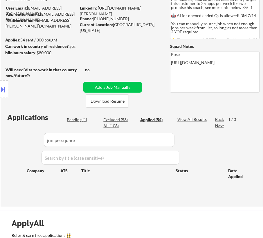
click at [78, 119] on div "Location Inclusions: Here is a list of metro areas, cities, and towns within ap…" at bounding box center [52, 90] width 104 height 108
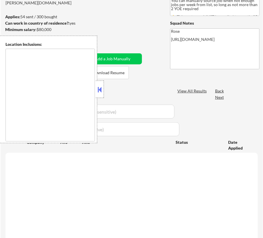
scroll to position [76, 0]
type textarea "Here is a list of metro areas, cities, and towns within approximately a 30-minu…"
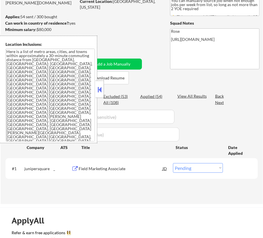
click at [100, 91] on button at bounding box center [100, 89] width 6 height 9
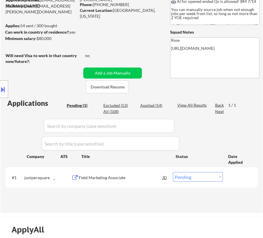
scroll to position [79, 0]
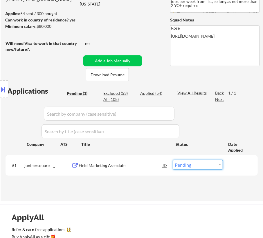
click at [197, 165] on select "Choose an option... Pending Applied Excluded (Questions) Excluded (Expired) Exc…" at bounding box center [198, 165] width 50 height 10
select select ""applied""
click at [173, 160] on select "Choose an option... Pending Applied Excluded (Questions) Excluded (Expired) Exc…" at bounding box center [198, 165] width 50 height 10
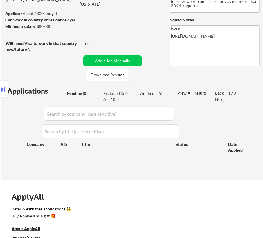
click at [146, 96] on div "Applied (55)" at bounding box center [154, 94] width 29 height 6
select select ""applied""
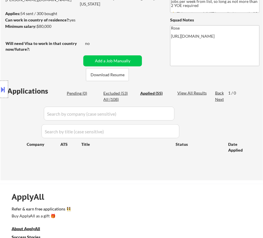
select select ""applied""
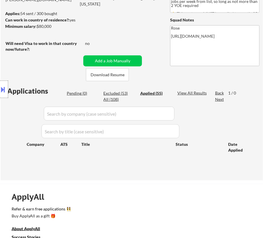
select select ""applied""
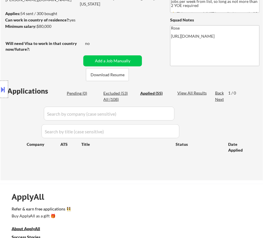
select select ""applied""
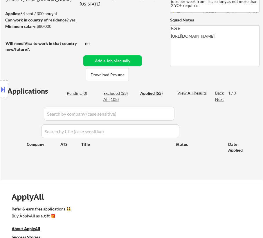
select select ""applied""
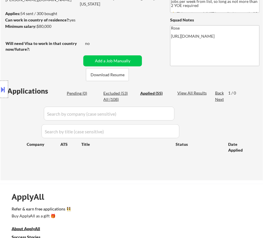
select select ""applied""
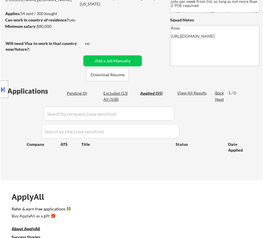
select select ""applied""
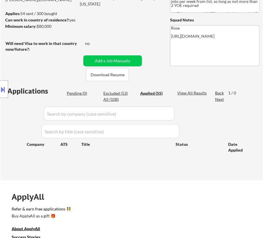
select select ""applied""
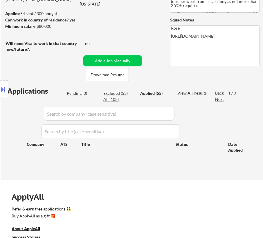
select select ""applied""
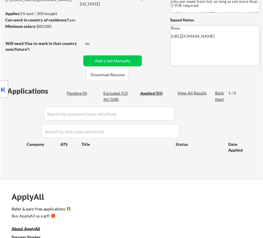
select select ""applied""
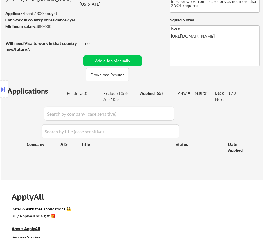
select select ""applied""
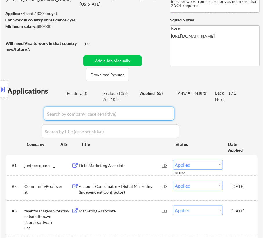
click at [150, 115] on input "input" at bounding box center [109, 114] width 131 height 14
paste input "pursuecare"
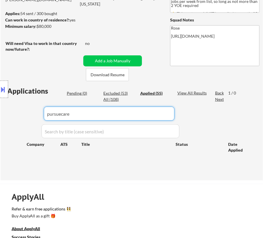
type input "pursuecare"
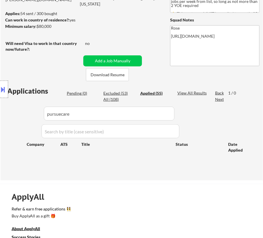
drag, startPoint x: 76, startPoint y: 112, endPoint x: 9, endPoint y: 114, distance: 66.8
click at [10, 114] on div "Location Inclusions: Here is a list of metro areas, cities, and towns within ap…" at bounding box center [52, 90] width 104 height 108
click at [69, 114] on div "Location Inclusions: Here is a list of metro areas, cities, and towns within ap…" at bounding box center [52, 90] width 104 height 108
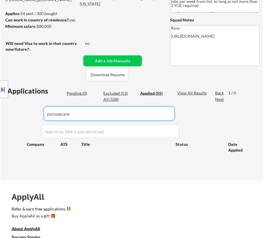
click at [170, 116] on input "input" at bounding box center [109, 114] width 131 height 14
drag, startPoint x: 169, startPoint y: 116, endPoint x: 11, endPoint y: 116, distance: 157.7
click at [6, 116] on body "← Return to /applysquad Mailslurp Inbox Job Search Builder Nicholai DeHaan User…" at bounding box center [131, 40] width 263 height 238
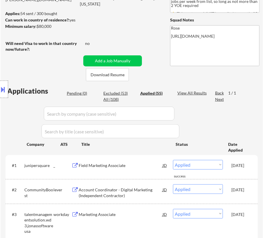
click at [76, 93] on div "Location Inclusions: Here is a list of metro areas, cities, and towns within ap…" at bounding box center [52, 90] width 104 height 108
click at [72, 91] on div "Location Inclusions: Here is a list of metro areas, cities, and towns within ap…" at bounding box center [52, 90] width 104 height 108
click at [96, 62] on div "Location Inclusions: Here is a list of metro areas, cities, and towns within ap…" at bounding box center [52, 90] width 104 height 108
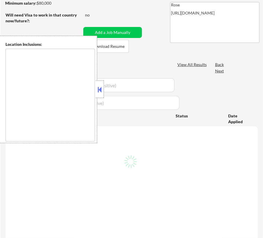
type textarea "Here is a list of metro areas, cities, and towns within approximately a 30-minu…"
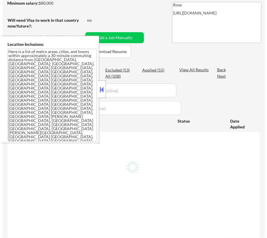
scroll to position [79, 0]
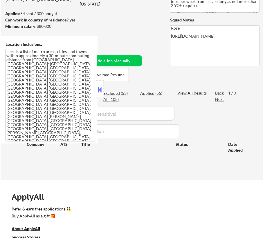
click at [100, 90] on button at bounding box center [100, 89] width 6 height 9
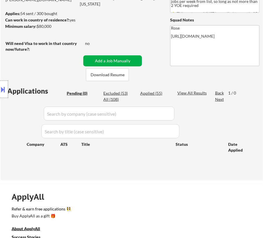
click at [119, 59] on button "Add a Job Manually" at bounding box center [112, 60] width 59 height 11
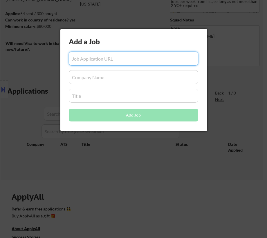
paste input "[URL][DOMAIN_NAME]"
type input "[URL][DOMAIN_NAME]"
drag, startPoint x: 105, startPoint y: 80, endPoint x: 105, endPoint y: 76, distance: 4.4
click at [105, 80] on input "input" at bounding box center [134, 77] width 130 height 14
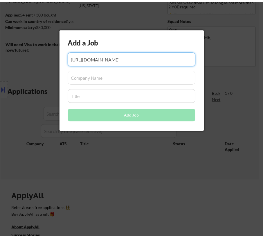
scroll to position [0, 0]
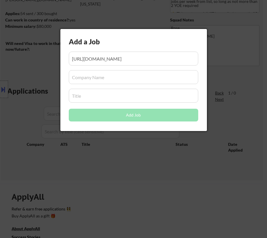
click at [80, 79] on input "input" at bounding box center [134, 77] width 130 height 14
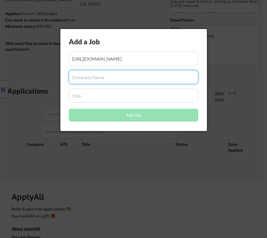
paste input "pursuecare"
type input "pursuecare"
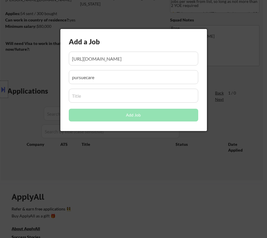
click at [101, 98] on input "input" at bounding box center [134, 96] width 130 height 14
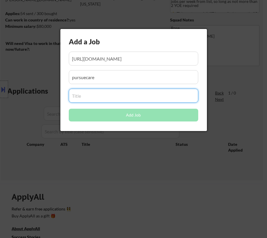
paste input "Marketing Administrator"
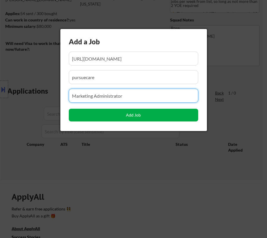
type input "Marketing Administrator"
click at [137, 116] on button "Add Job" at bounding box center [134, 115] width 130 height 13
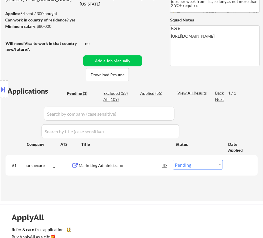
click at [190, 166] on select "Choose an option... Pending Applied Excluded (Questions) Excluded (Expired) Exc…" at bounding box center [198, 165] width 50 height 10
select select ""applied""
click at [173, 160] on select "Choose an option... Pending Applied Excluded (Questions) Excluded (Expired) Exc…" at bounding box center [198, 165] width 50 height 10
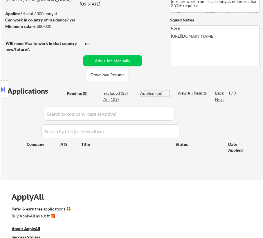
click at [155, 93] on div "Applied (56)" at bounding box center [154, 94] width 29 height 6
click at [162, 115] on input "input" at bounding box center [109, 114] width 131 height 14
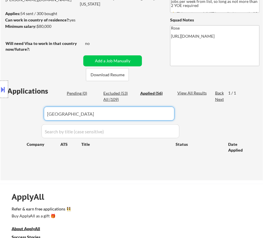
type input "turing"
select select ""applied""
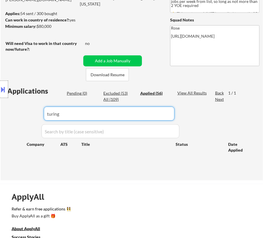
select select ""applied""
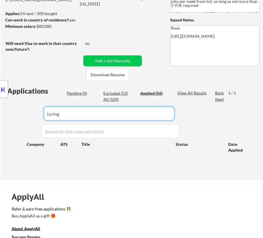
select select ""applied""
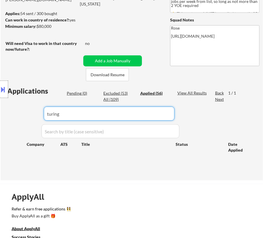
select select ""applied""
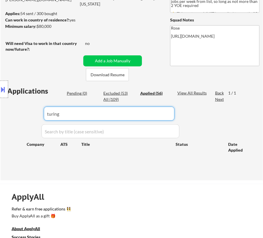
select select ""applied""
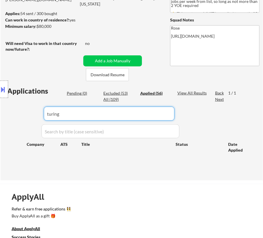
select select ""applied""
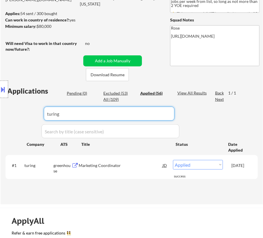
drag, startPoint x: 117, startPoint y: 114, endPoint x: 25, endPoint y: 114, distance: 91.5
click at [25, 114] on body "← Return to /applysquad Mailslurp Inbox Job Search Builder [PERSON_NAME] User E…" at bounding box center [131, 40] width 263 height 238
paste input "Flashfood"
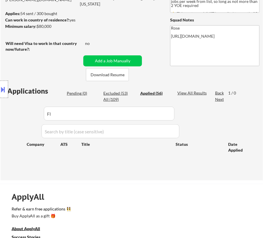
type input "F"
select select ""applied""
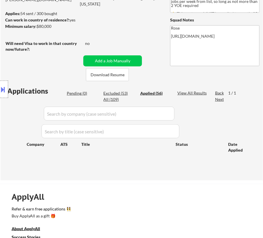
select select ""applied""
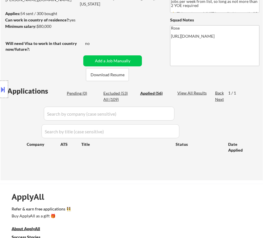
select select ""applied""
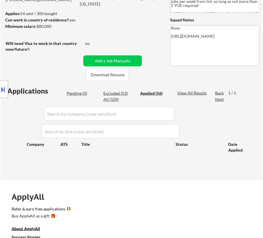
select select ""applied""
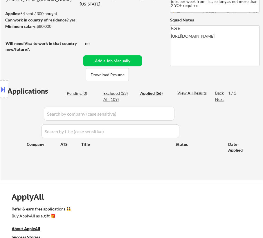
select select ""applied""
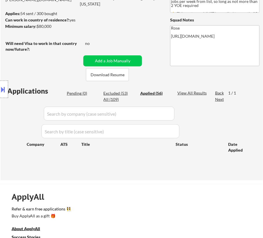
select select ""applied""
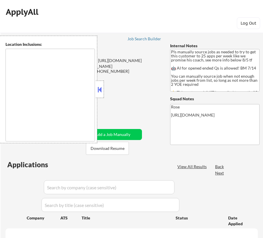
scroll to position [102, 0]
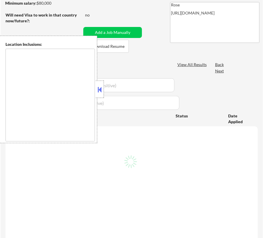
type textarea "Here is a list of metro areas, cities, and towns within approximately a 30-minu…"
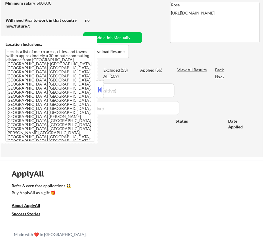
click at [100, 90] on button at bounding box center [100, 89] width 6 height 9
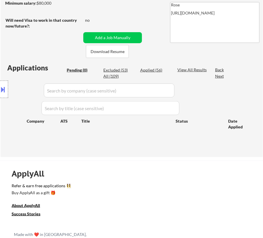
scroll to position [79, 0]
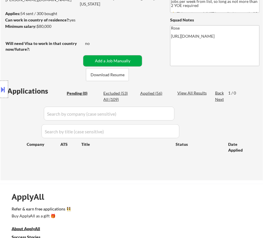
click at [108, 61] on button "Add a Job Manually" at bounding box center [112, 60] width 59 height 11
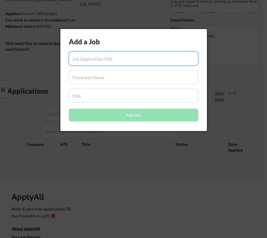
paste input "[URL][DOMAIN_NAME]"
type input "[URL][DOMAIN_NAME]"
click at [89, 78] on input "input" at bounding box center [134, 77] width 130 height 14
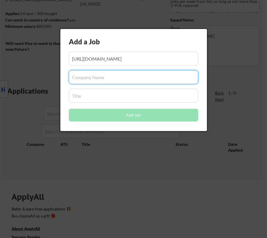
paste input "[DOMAIN_NAME]"
type input "[DOMAIN_NAME]"
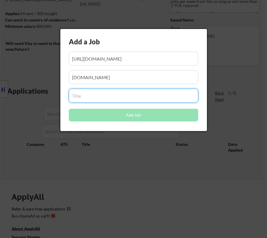
click at [93, 94] on input "input" at bounding box center [134, 96] width 130 height 14
click at [85, 96] on input "input" at bounding box center [134, 96] width 130 height 14
paste input "Marketing Coordinator (Contract)"
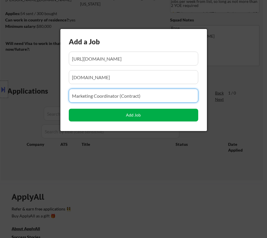
type input "Marketing Coordinator (Contract)"
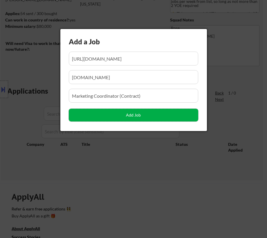
click at [126, 116] on button "Add Job" at bounding box center [134, 115] width 130 height 13
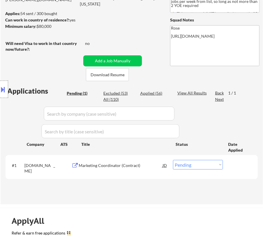
click at [193, 164] on select "Choose an option... Pending Applied Excluded (Questions) Excluded (Expired) Exc…" at bounding box center [198, 165] width 50 height 10
select select ""applied""
click at [173, 160] on select "Choose an option... Pending Applied Excluded (Questions) Excluded (Expired) Exc…" at bounding box center [198, 165] width 50 height 10
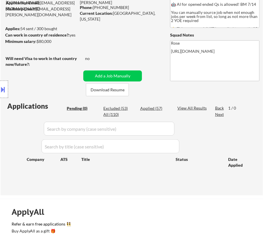
scroll to position [53, 0]
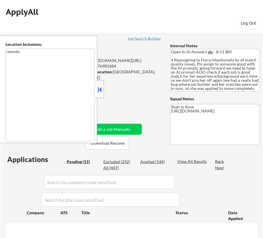
click at [102, 89] on button at bounding box center [100, 89] width 6 height 9
select select ""pending""
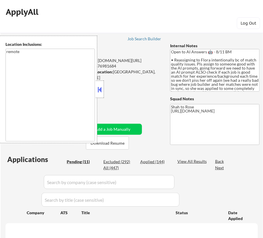
select select ""pending""
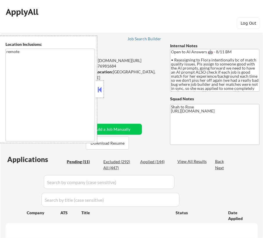
select select ""pending""
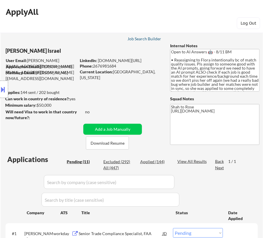
click at [143, 40] on div "Job Search Builder" at bounding box center [145, 39] width 34 height 4
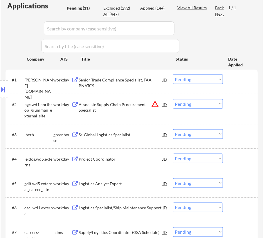
scroll to position [158, 0]
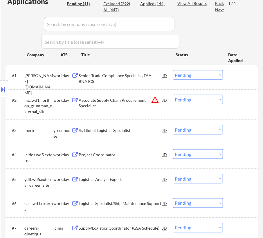
click at [125, 76] on div "Senior Trade Compliance Specialist, FAA BNATCS" at bounding box center [121, 78] width 84 height 11
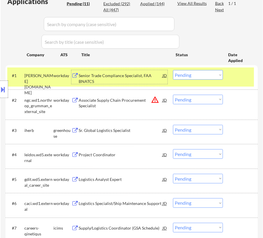
click at [190, 76] on select "Choose an option... Pending Applied Excluded (Questions) Excluded (Expired) Exc…" at bounding box center [198, 75] width 50 height 10
click at [173, 70] on select "Choose an option... Pending Applied Excluded (Questions) Excluded (Expired) Exc…" at bounding box center [198, 75] width 50 height 10
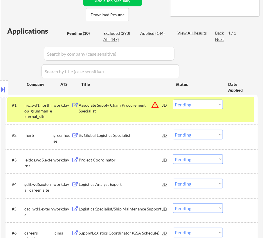
scroll to position [132, 0]
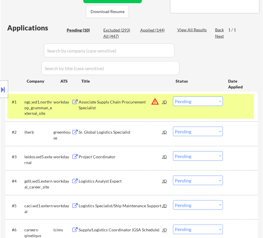
click at [123, 109] on div "#1 ngc.wd1.northrop_grumman_external_site workday Associate Supply Chain Procur…" at bounding box center [130, 106] width 247 height 25
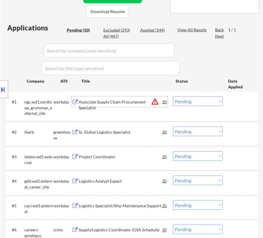
click at [123, 105] on div "Associate Supply Chain Procurement Specialist" at bounding box center [121, 102] width 84 height 10
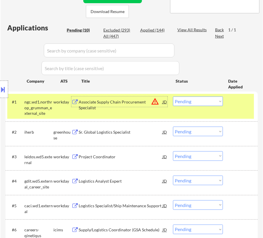
click at [204, 102] on select "Choose an option... Pending Applied Excluded (Questions) Excluded (Expired) Exc…" at bounding box center [198, 102] width 50 height 10
click at [173, 97] on select "Choose an option... Pending Applied Excluded (Questions) Excluded (Expired) Exc…" at bounding box center [198, 102] width 50 height 10
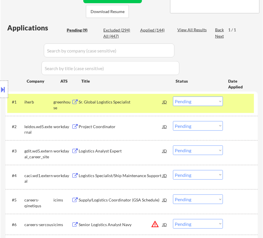
click at [149, 109] on div "#1 iherb greenhouse Sr. Global Logistics Specialist JD warning_amber Choose an …" at bounding box center [130, 103] width 247 height 19
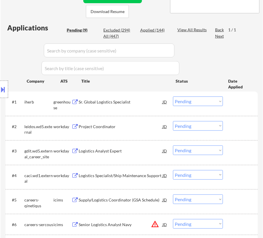
click at [127, 97] on div "Sr. Global Logistics Specialist" at bounding box center [121, 102] width 84 height 10
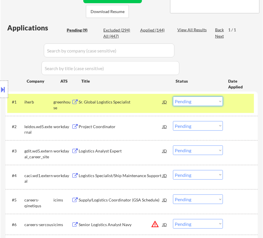
click at [199, 102] on select "Choose an option... Pending Applied Excluded (Questions) Excluded (Expired) Exc…" at bounding box center [198, 102] width 50 height 10
click at [173, 97] on select "Choose an option... Pending Applied Excluded (Questions) Excluded (Expired) Exc…" at bounding box center [198, 102] width 50 height 10
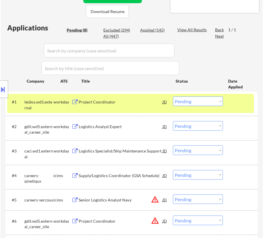
click at [140, 107] on div "Project Coordinator" at bounding box center [121, 102] width 84 height 10
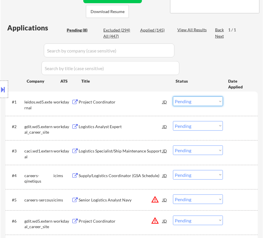
click at [203, 100] on select "Choose an option... Pending Applied Excluded (Questions) Excluded (Expired) Exc…" at bounding box center [198, 102] width 50 height 10
click at [173, 97] on select "Choose an option... Pending Applied Excluded (Questions) Excluded (Expired) Exc…" at bounding box center [198, 102] width 50 height 10
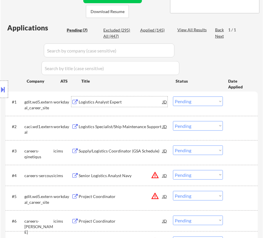
click at [128, 104] on div "Logistics Analyst Expert" at bounding box center [121, 102] width 84 height 6
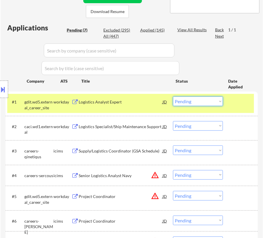
click at [206, 99] on select "Choose an option... Pending Applied Excluded (Questions) Excluded (Expired) Exc…" at bounding box center [198, 102] width 50 height 10
click at [173, 97] on select "Choose an option... Pending Applied Excluded (Questions) Excluded (Expired) Exc…" at bounding box center [198, 102] width 50 height 10
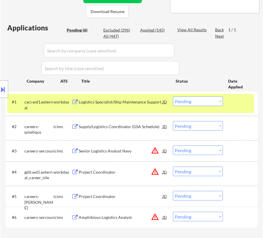
click at [138, 102] on div "Logistics Specialist/Ship Maintenance Support" at bounding box center [121, 102] width 84 height 6
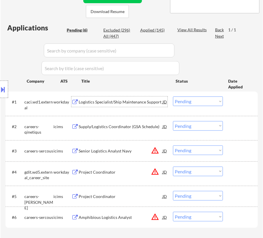
click at [201, 101] on select "Choose an option... Pending Applied Excluded (Questions) Excluded (Expired) Exc…" at bounding box center [198, 102] width 50 height 10
click at [173, 97] on select "Choose an option... Pending Applied Excluded (Questions) Excluded (Expired) Exc…" at bounding box center [198, 102] width 50 height 10
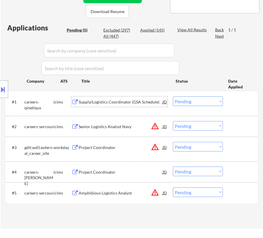
click at [135, 104] on div "Supply/Logistics Coordinator (GSA Schedule)" at bounding box center [121, 102] width 84 height 6
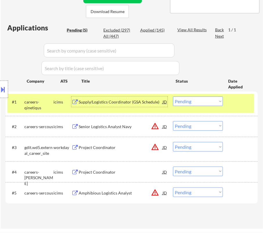
click at [201, 101] on select "Choose an option... Pending Applied Excluded (Questions) Excluded (Expired) Exc…" at bounding box center [198, 102] width 50 height 10
click at [173, 97] on select "Choose an option... Pending Applied Excluded (Questions) Excluded (Expired) Exc…" at bounding box center [198, 102] width 50 height 10
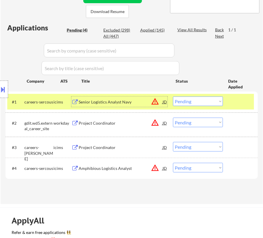
click at [129, 99] on div "Senior Logistics Analyst Navy" at bounding box center [121, 102] width 84 height 10
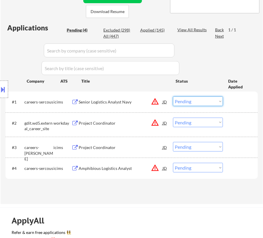
click at [189, 99] on select "Choose an option... Pending Applied Excluded (Questions) Excluded (Expired) Exc…" at bounding box center [198, 102] width 50 height 10
click at [173, 97] on select "Choose an option... Pending Applied Excluded (Questions) Excluded (Expired) Exc…" at bounding box center [198, 102] width 50 height 10
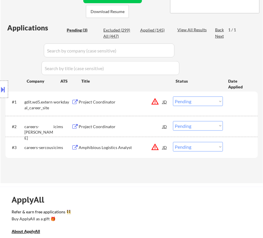
click at [117, 106] on div "Project Coordinator" at bounding box center [121, 102] width 84 height 10
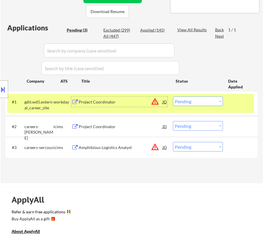
click at [194, 104] on select "Choose an option... Pending Applied Excluded (Questions) Excluded (Expired) Exc…" at bounding box center [198, 102] width 50 height 10
click at [173, 97] on select "Choose an option... Pending Applied Excluded (Questions) Excluded (Expired) Exc…" at bounding box center [198, 102] width 50 height 10
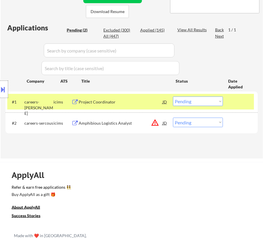
click at [138, 101] on div "Project Coordinator" at bounding box center [121, 102] width 84 height 6
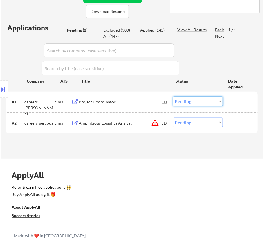
click at [184, 101] on select "Choose an option... Pending Applied Excluded (Questions) Excluded (Expired) Exc…" at bounding box center [198, 102] width 50 height 10
click at [173, 97] on select "Choose an option... Pending Applied Excluded (Questions) Excluded (Expired) Exc…" at bounding box center [198, 102] width 50 height 10
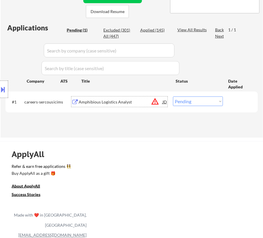
click at [118, 100] on div "Amphibious Logistics Analyst" at bounding box center [121, 102] width 84 height 6
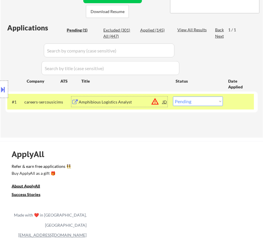
drag, startPoint x: 200, startPoint y: 100, endPoint x: 201, endPoint y: 103, distance: 3.5
click at [200, 100] on select "Choose an option... Pending Applied Excluded (Questions) Excluded (Expired) Exc…" at bounding box center [198, 102] width 50 height 10
select select ""excluded__bad_match_""
click at [173, 97] on select "Choose an option... Pending Applied Excluded (Questions) Excluded (Expired) Exc…" at bounding box center [198, 102] width 50 height 10
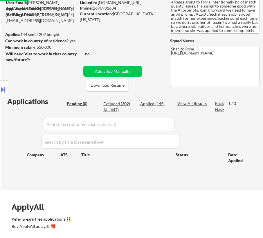
scroll to position [26, 0]
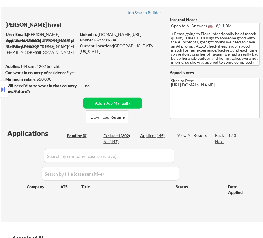
click at [159, 134] on div "Applied (145)" at bounding box center [154, 136] width 29 height 6
click at [161, 157] on input "input" at bounding box center [109, 156] width 131 height 14
paste input "Thermo Fisher Scientific"
type input "Thermo Fisher Scientific"
select select ""applied""
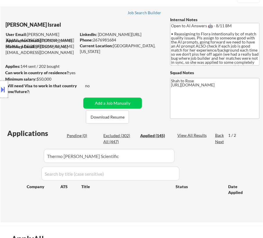
select select ""applied""
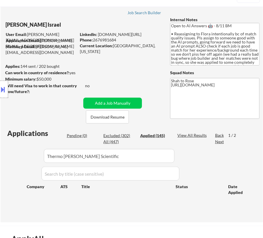
select select ""applied""
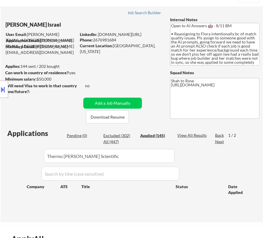
select select ""applied""
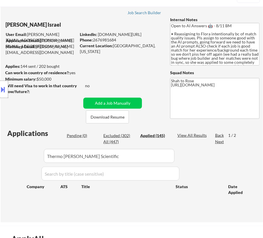
select select ""applied""
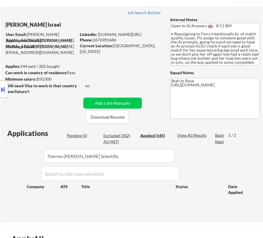
select select ""applied""
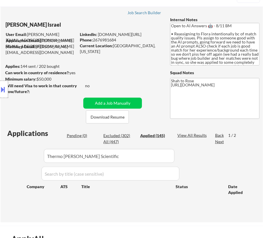
select select ""applied""
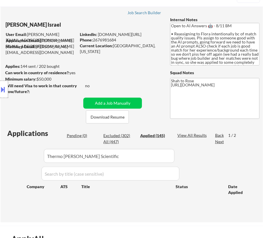
select select ""applied""
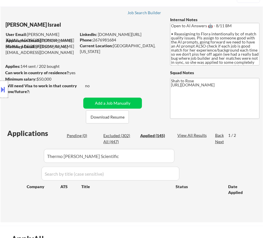
select select ""applied""
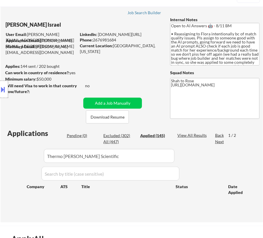
select select ""applied""
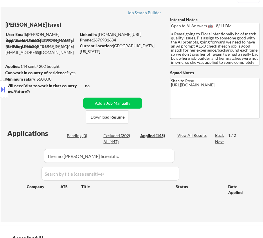
select select ""applied""
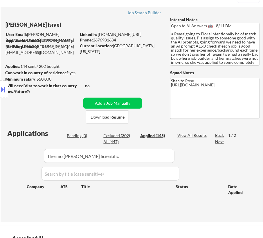
select select ""applied""
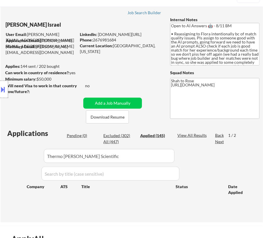
select select ""applied""
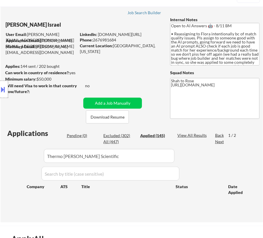
select select ""applied""
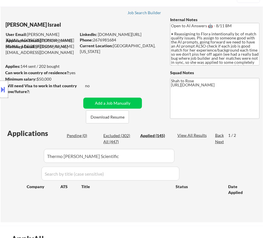
select select ""applied""
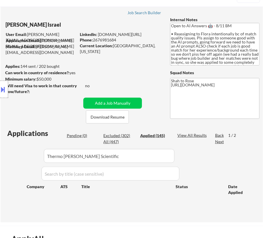
select select ""applied""
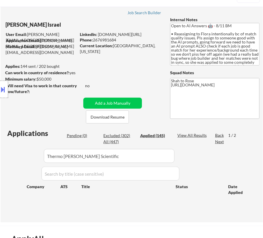
select select ""applied""
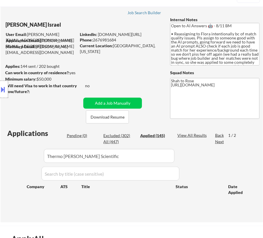
select select ""applied""
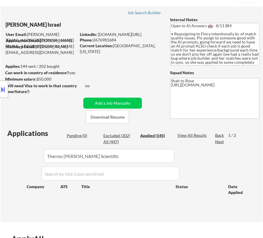
select select ""applied""
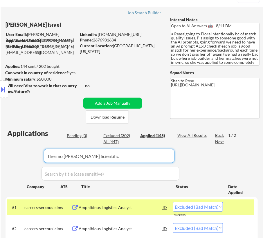
select select ""applied""
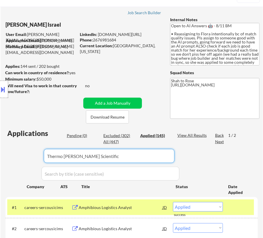
select select ""applied""
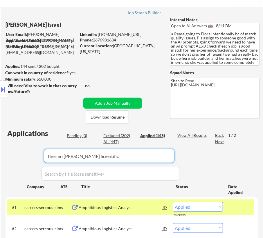
select select ""applied""
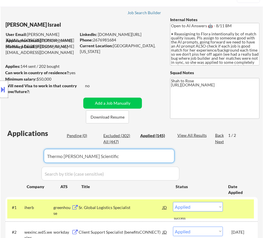
scroll to position [79, 0]
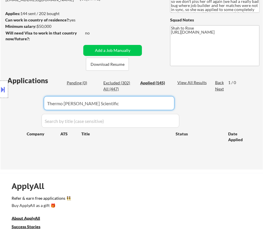
type input "Thermo Fisher Scientific"
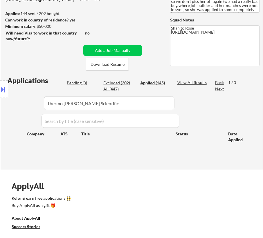
click at [100, 51] on div "Location Inclusions: remote" at bounding box center [52, 90] width 104 height 108
click at [75, 81] on div "Location Inclusions: remote" at bounding box center [52, 90] width 104 height 108
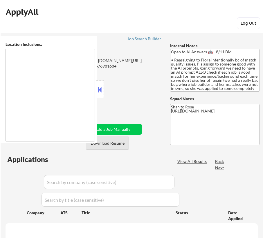
scroll to position [102, 0]
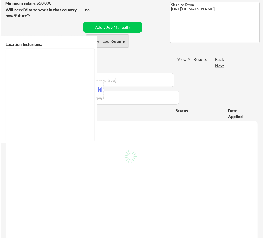
type textarea "remote"
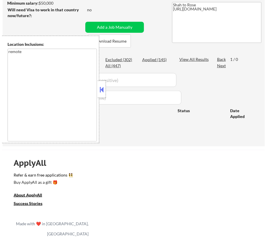
scroll to position [79, 0]
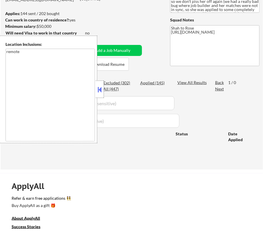
click at [101, 91] on button at bounding box center [100, 89] width 6 height 9
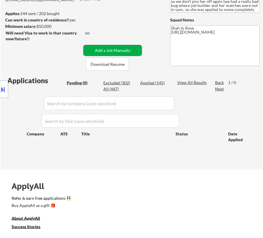
click at [110, 51] on button "Add a Job Manually" at bounding box center [112, 50] width 59 height 11
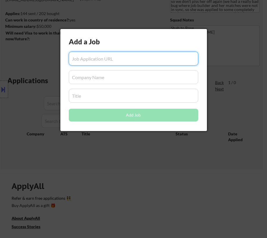
paste input "[URL][DOMAIN_NAME][US_STATE]"
type input "[URL][DOMAIN_NAME][US_STATE]"
click at [102, 79] on input "input" at bounding box center [134, 77] width 130 height 14
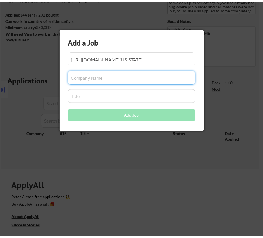
scroll to position [0, 0]
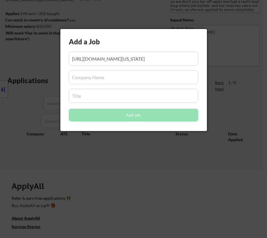
click at [137, 80] on input "input" at bounding box center [134, 77] width 130 height 14
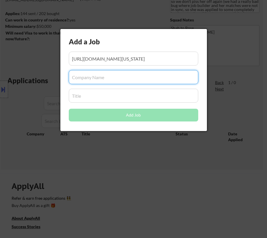
paste input "[DOMAIN_NAME]"
type input "[DOMAIN_NAME]"
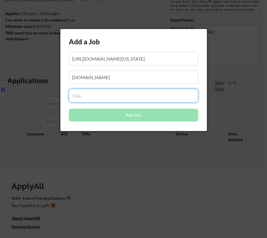
click at [110, 101] on input "input" at bounding box center [134, 96] width 130 height 14
paste input "Logistics Coordinator -Tracking"
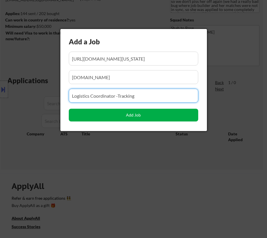
type input "Logistics Coordinator -Tracking"
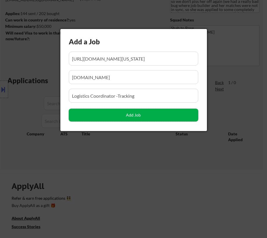
click at [133, 114] on button "Add Job" at bounding box center [134, 115] width 130 height 13
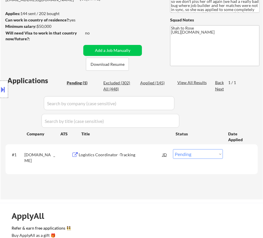
drag, startPoint x: 202, startPoint y: 154, endPoint x: 201, endPoint y: 157, distance: 3.0
click at [202, 154] on select "Choose an option... Pending Applied Excluded (Questions) Excluded (Expired) Exc…" at bounding box center [198, 155] width 50 height 10
select select ""applied""
click at [173, 150] on select "Choose an option... Pending Applied Excluded (Questions) Excluded (Expired) Exc…" at bounding box center [198, 155] width 50 height 10
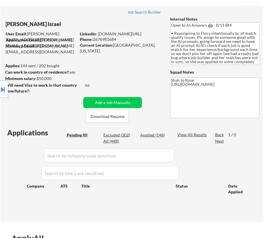
scroll to position [26, 0]
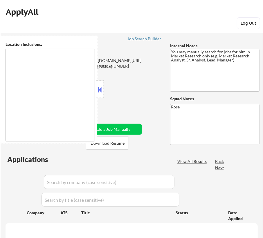
select select ""pending""
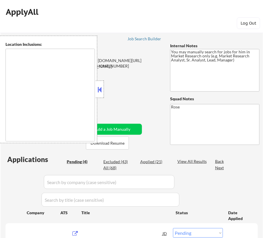
type textarea "[GEOGRAPHIC_DATA], [GEOGRAPHIC_DATA] [GEOGRAPHIC_DATA], [GEOGRAPHIC_DATA] [GEOG…"
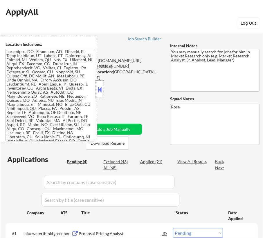
click at [103, 89] on div at bounding box center [100, 89] width 8 height 17
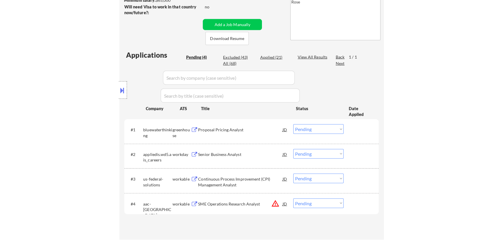
scroll to position [105, 0]
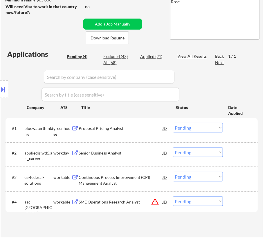
click at [140, 126] on div "Proposal Pricing Analyst" at bounding box center [121, 129] width 84 height 6
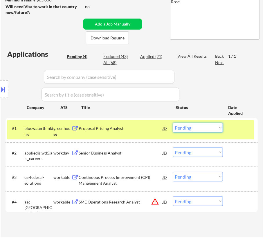
drag, startPoint x: 181, startPoint y: 128, endPoint x: 184, endPoint y: 131, distance: 4.3
click at [181, 128] on select "Choose an option... Pending Applied Excluded (Questions) Excluded (Expired) Exc…" at bounding box center [198, 128] width 50 height 10
click at [173, 123] on select "Choose an option... Pending Applied Excluded (Questions) Excluded (Expired) Exc…" at bounding box center [198, 128] width 50 height 10
select select ""pending""
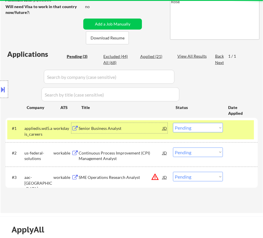
click at [130, 128] on div "Senior Business Analyst" at bounding box center [121, 129] width 84 height 6
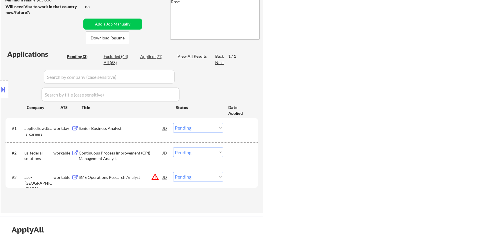
select select ""pending""
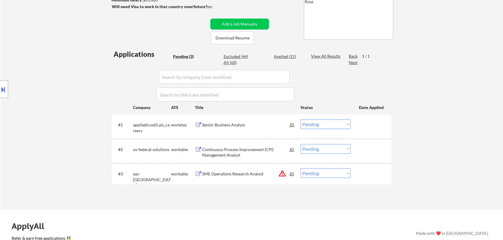
click at [263, 123] on select "Choose an option... Pending Applied Excluded (Questions) Excluded (Expired) Exc…" at bounding box center [326, 125] width 50 height 10
click at [263, 120] on select "Choose an option... Pending Applied Excluded (Questions) Excluded (Expired) Exc…" at bounding box center [326, 125] width 50 height 10
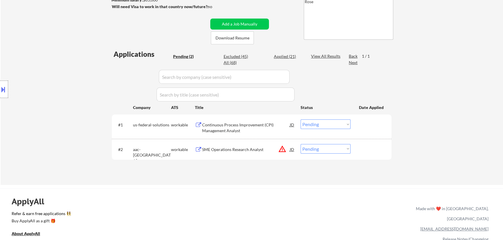
click at [241, 130] on div "Continuous Process Improvement (CPI) Management Analyst" at bounding box center [246, 127] width 88 height 11
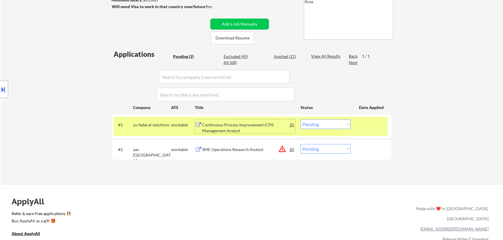
click at [263, 121] on select "Choose an option... Pending Applied Excluded (Questions) Excluded (Expired) Exc…" at bounding box center [326, 125] width 50 height 10
click at [263, 120] on select "Choose an option... Pending Applied Excluded (Questions) Excluded (Expired) Exc…" at bounding box center [326, 125] width 50 height 10
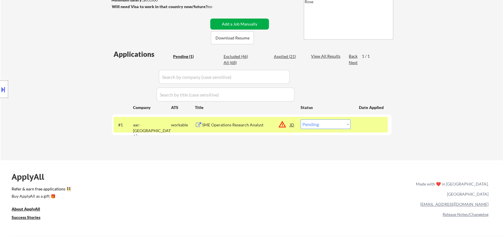
click at [226, 125] on div "SME Operations Research Analyst" at bounding box center [246, 125] width 88 height 6
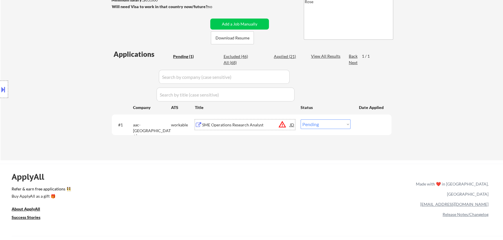
click at [263, 121] on select "Choose an option... Pending Applied Excluded (Questions) Excluded (Expired) Exc…" at bounding box center [326, 125] width 50 height 10
select select ""excluded__bad_match_""
click at [263, 120] on select "Choose an option... Pending Applied Excluded (Questions) Excluded (Expired) Exc…" at bounding box center [326, 125] width 50 height 10
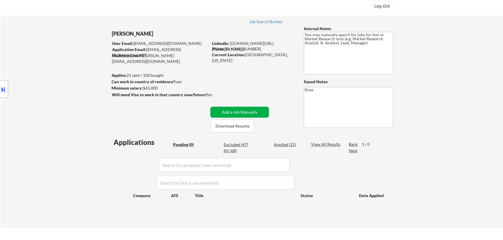
scroll to position [26, 0]
